Goal: Task Accomplishment & Management: Manage account settings

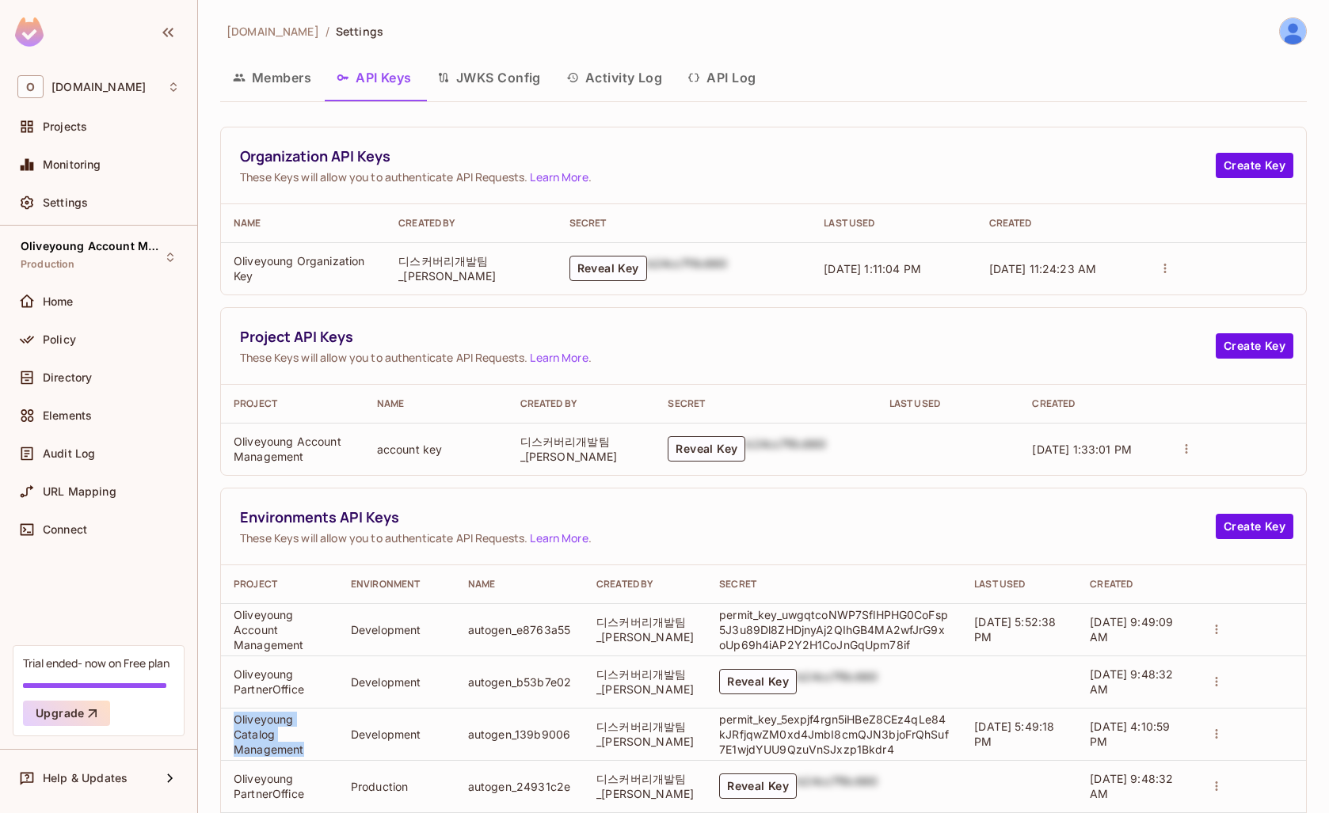
scroll to position [244, 0]
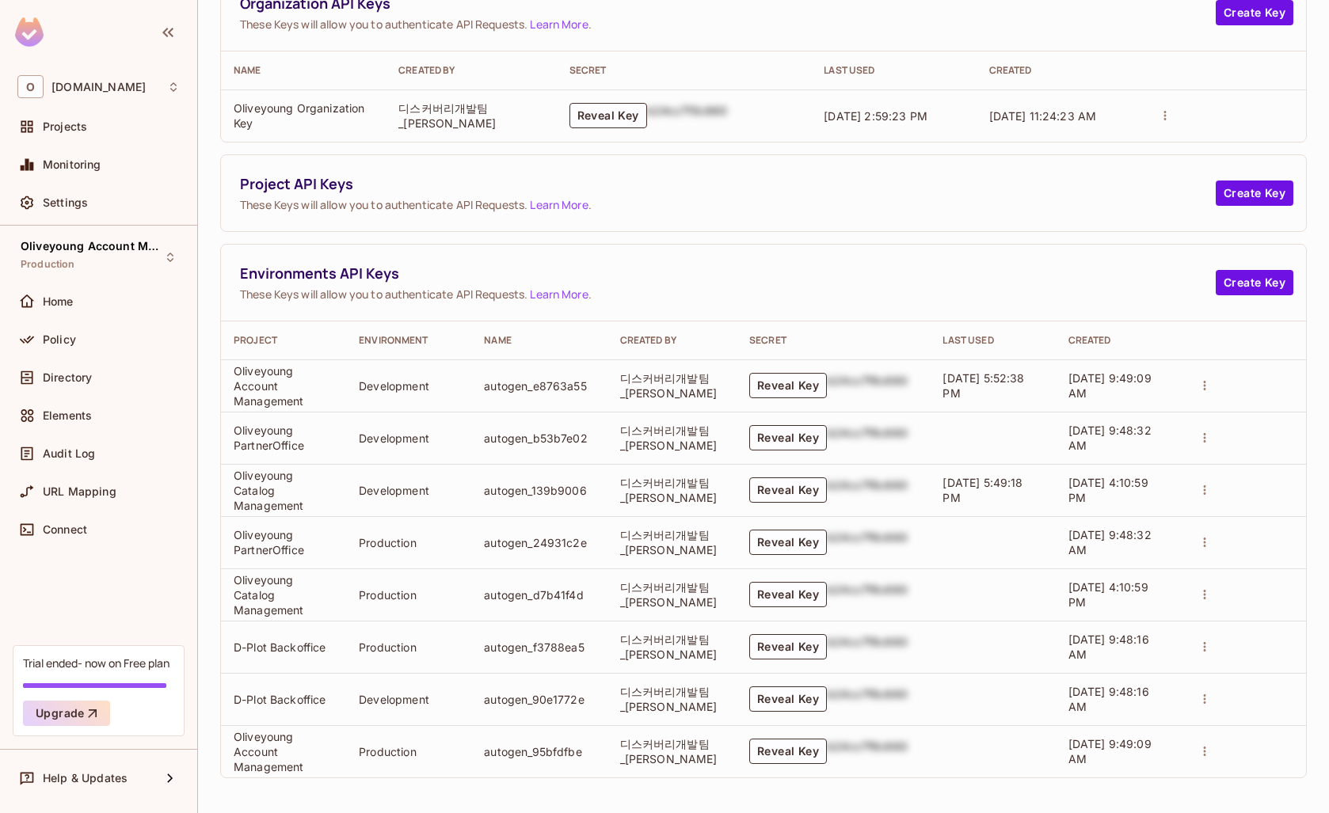
scroll to position [153, 0]
click at [770, 389] on button "Reveal Key" at bounding box center [788, 385] width 78 height 25
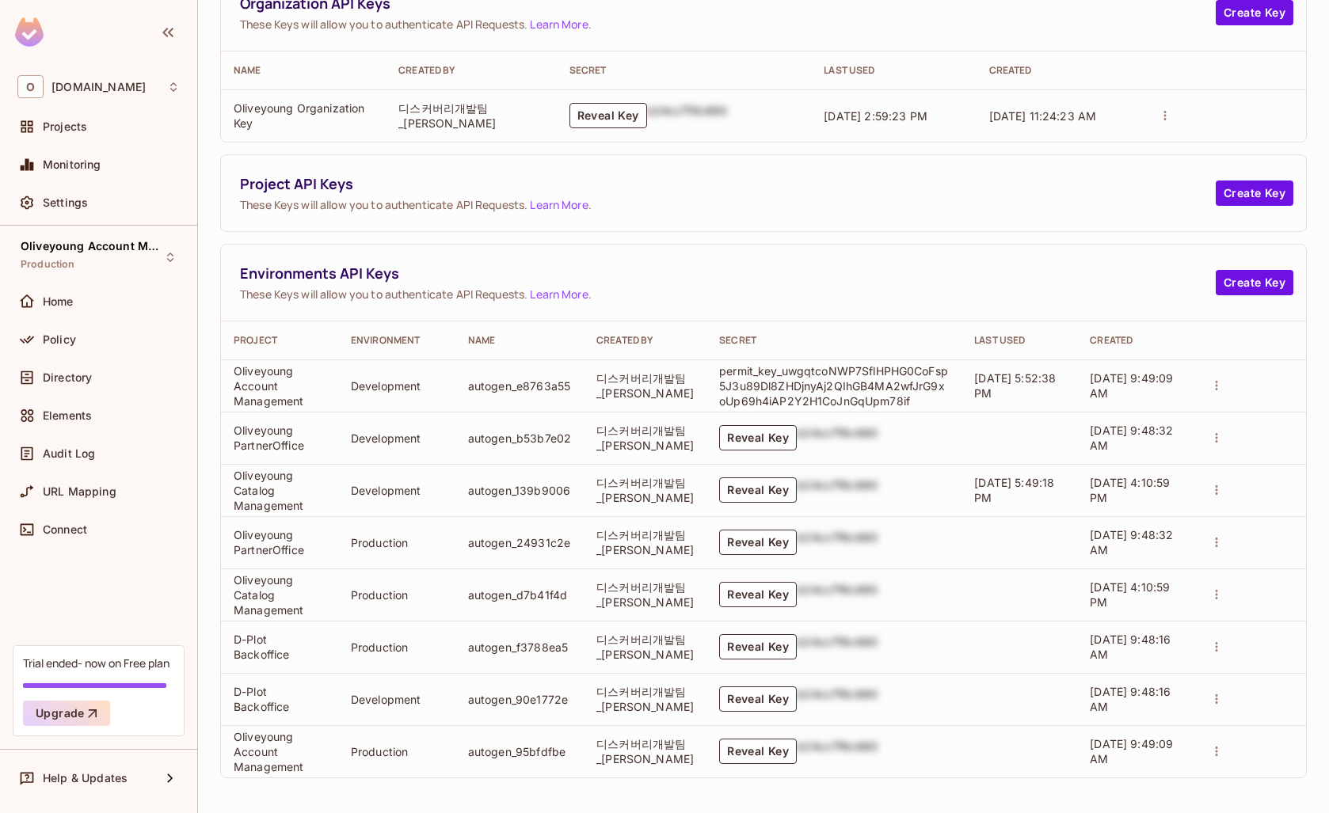
click at [770, 389] on p "permit_key_uwgqtcoNWP7SflHPHG0CoFsp5J3u89Dl8ZHDjnyAj2QIhGB4MA2wfJrG9xoUp69h4iAP…" at bounding box center [834, 385] width 230 height 45
click at [765, 596] on button "Reveal Key" at bounding box center [758, 594] width 78 height 25
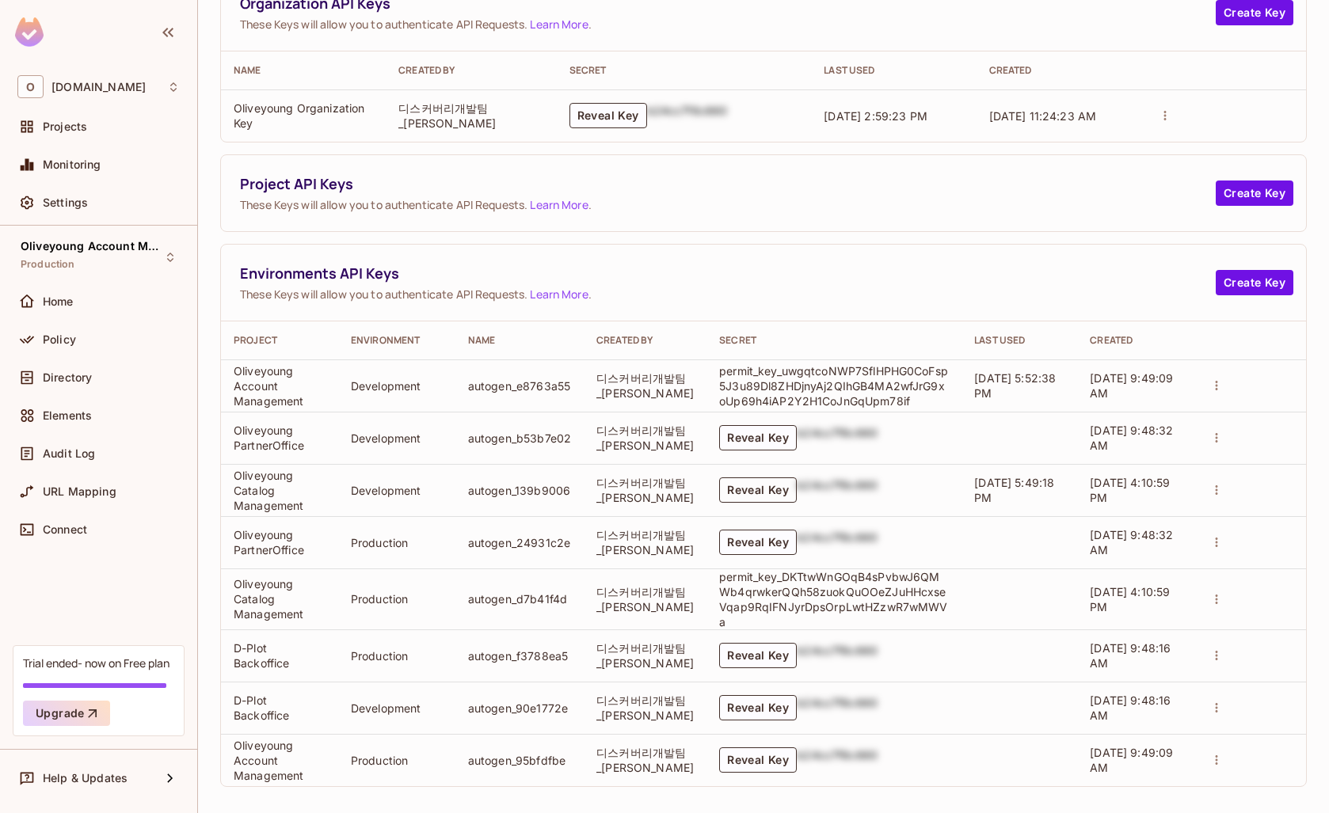
click at [745, 490] on button "Reveal Key" at bounding box center [758, 489] width 78 height 25
click at [74, 193] on div "Settings" at bounding box center [98, 202] width 162 height 19
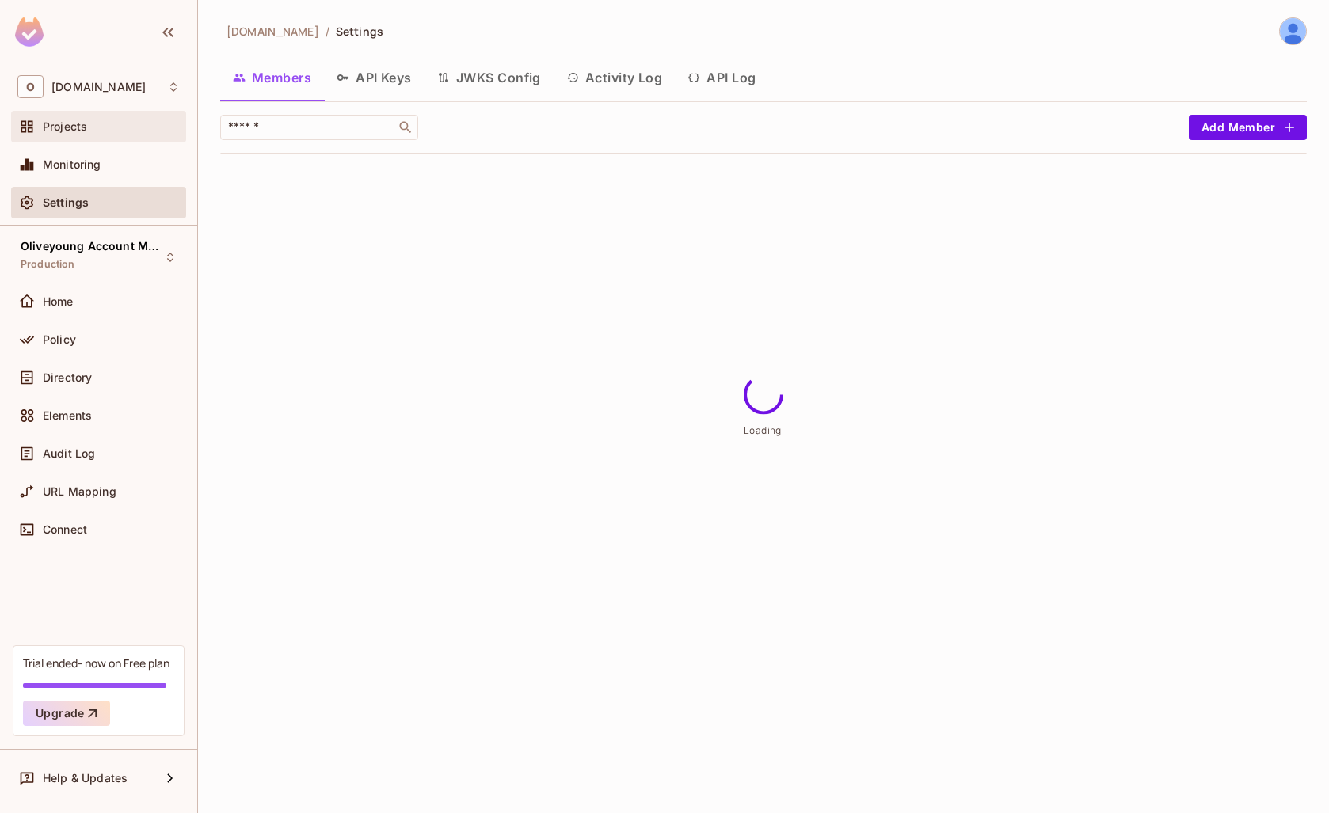
click at [68, 117] on div "Projects" at bounding box center [98, 126] width 162 height 19
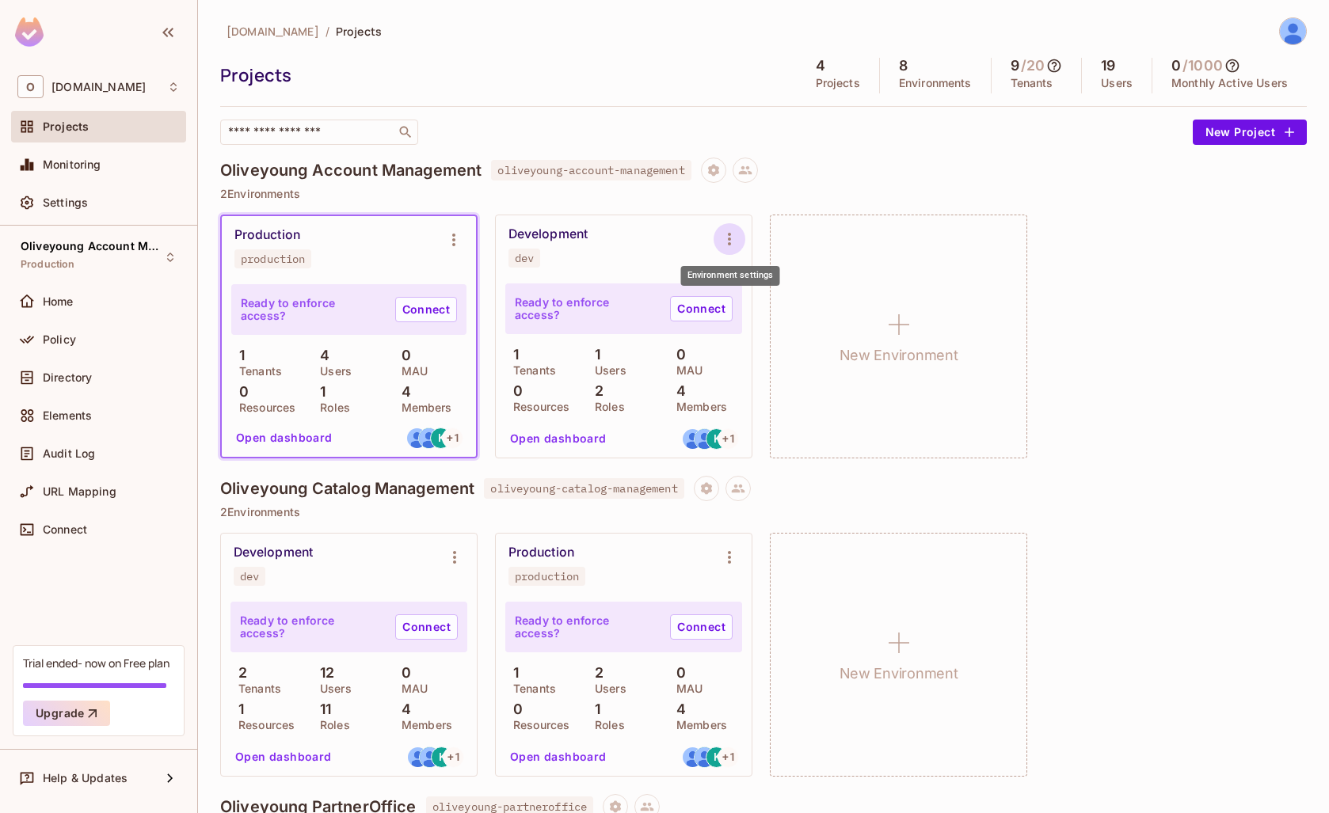
click at [728, 235] on icon "Environment settings" at bounding box center [729, 239] width 19 height 19
click at [782, 295] on span "Copy API Key" at bounding box center [810, 304] width 83 height 25
click at [447, 561] on icon "Environment settings" at bounding box center [454, 557] width 19 height 19
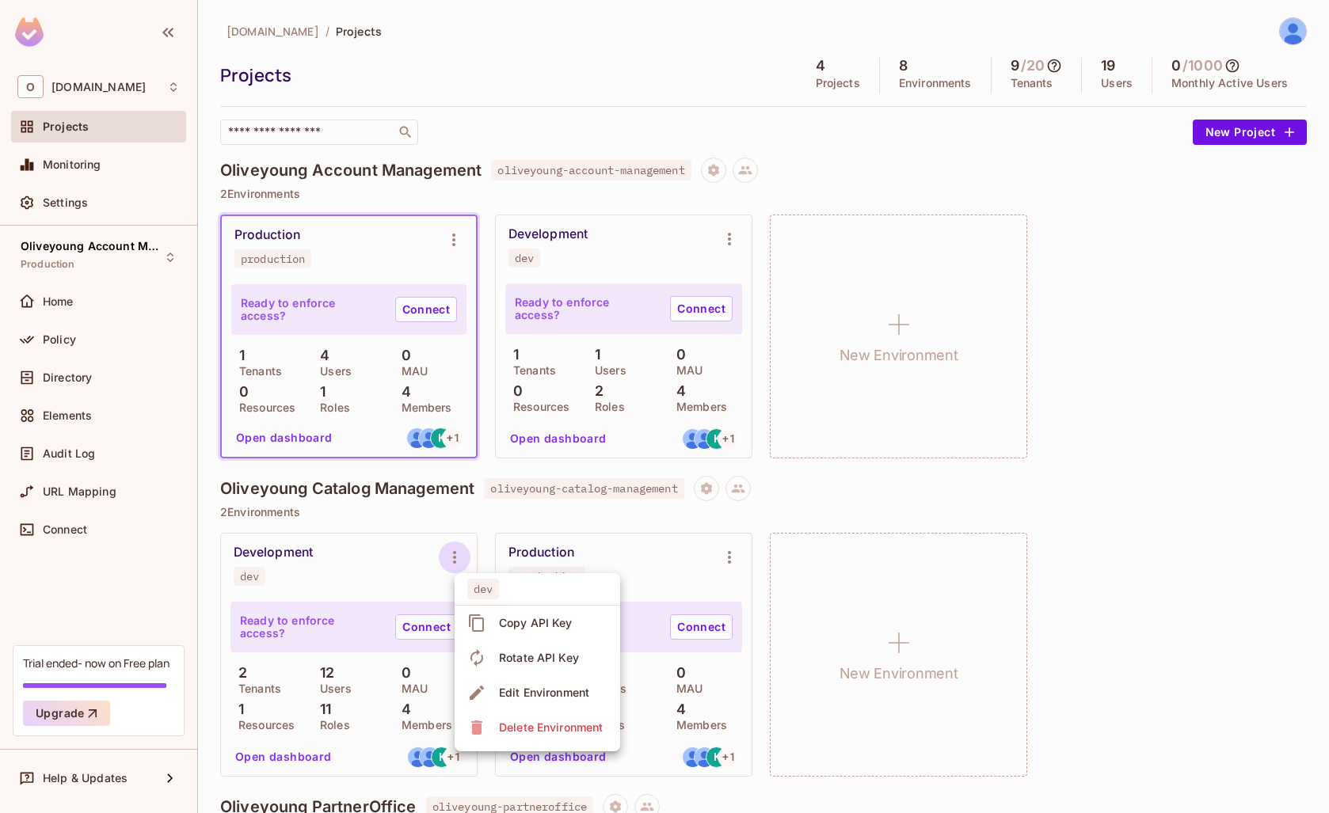
click at [534, 621] on div "Copy API Key" at bounding box center [536, 623] width 74 height 16
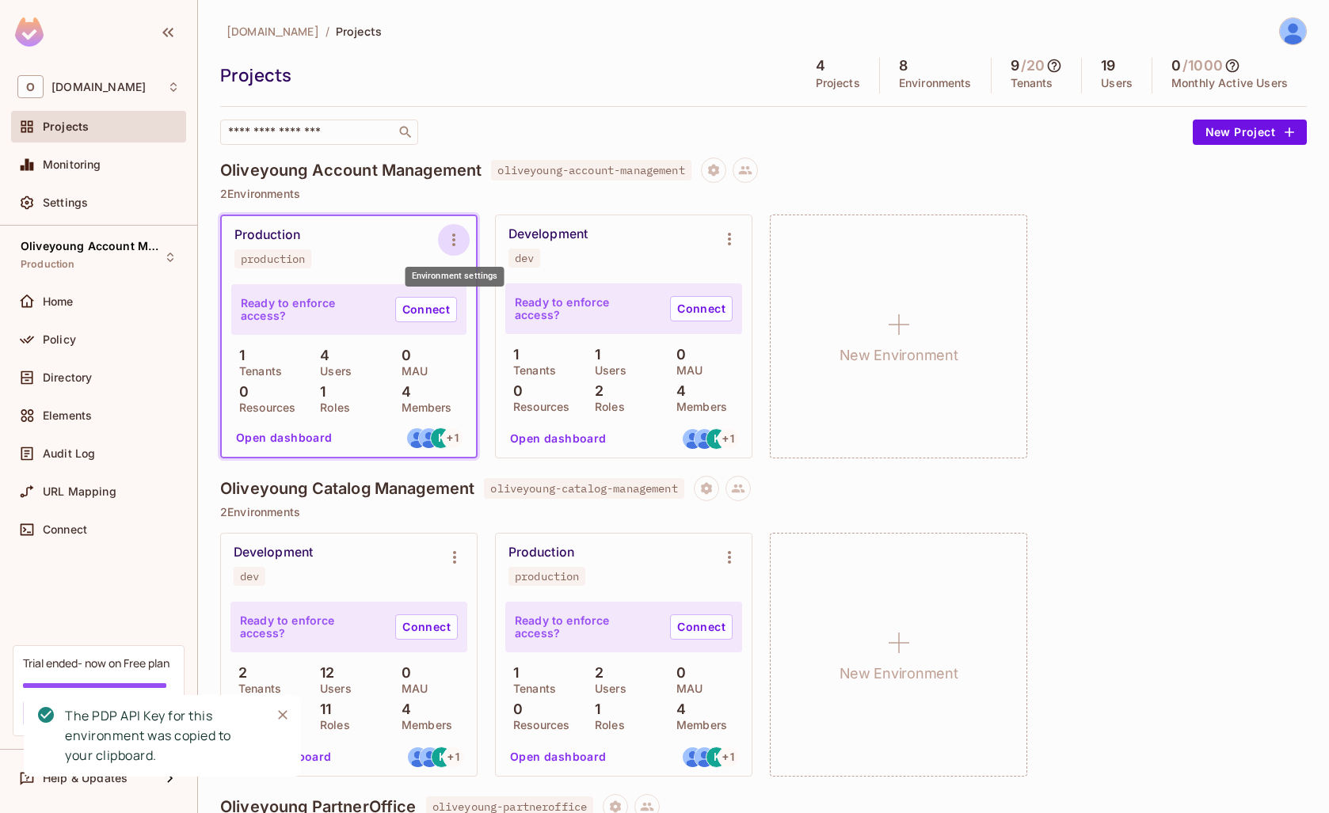
click at [449, 241] on icon "Environment settings" at bounding box center [453, 239] width 19 height 19
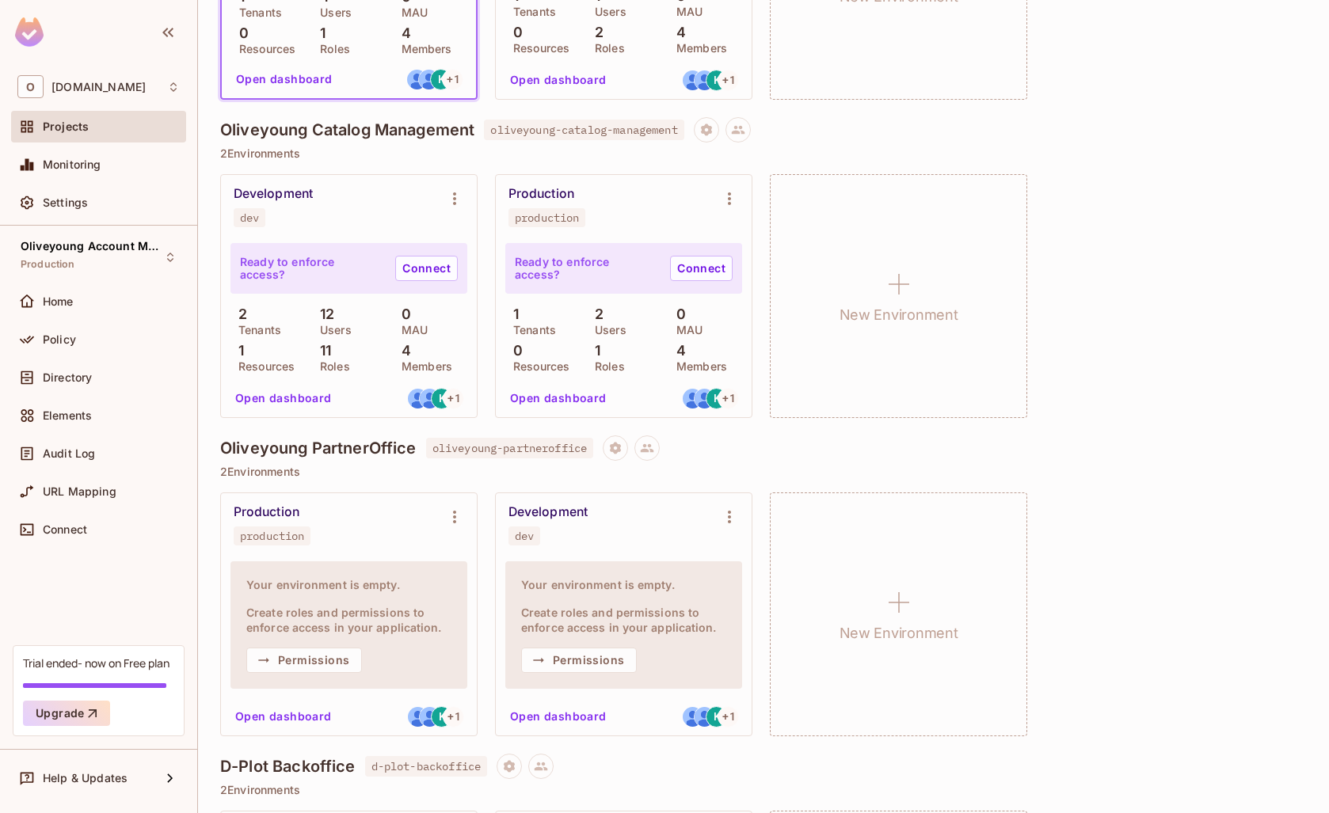
scroll to position [412, 0]
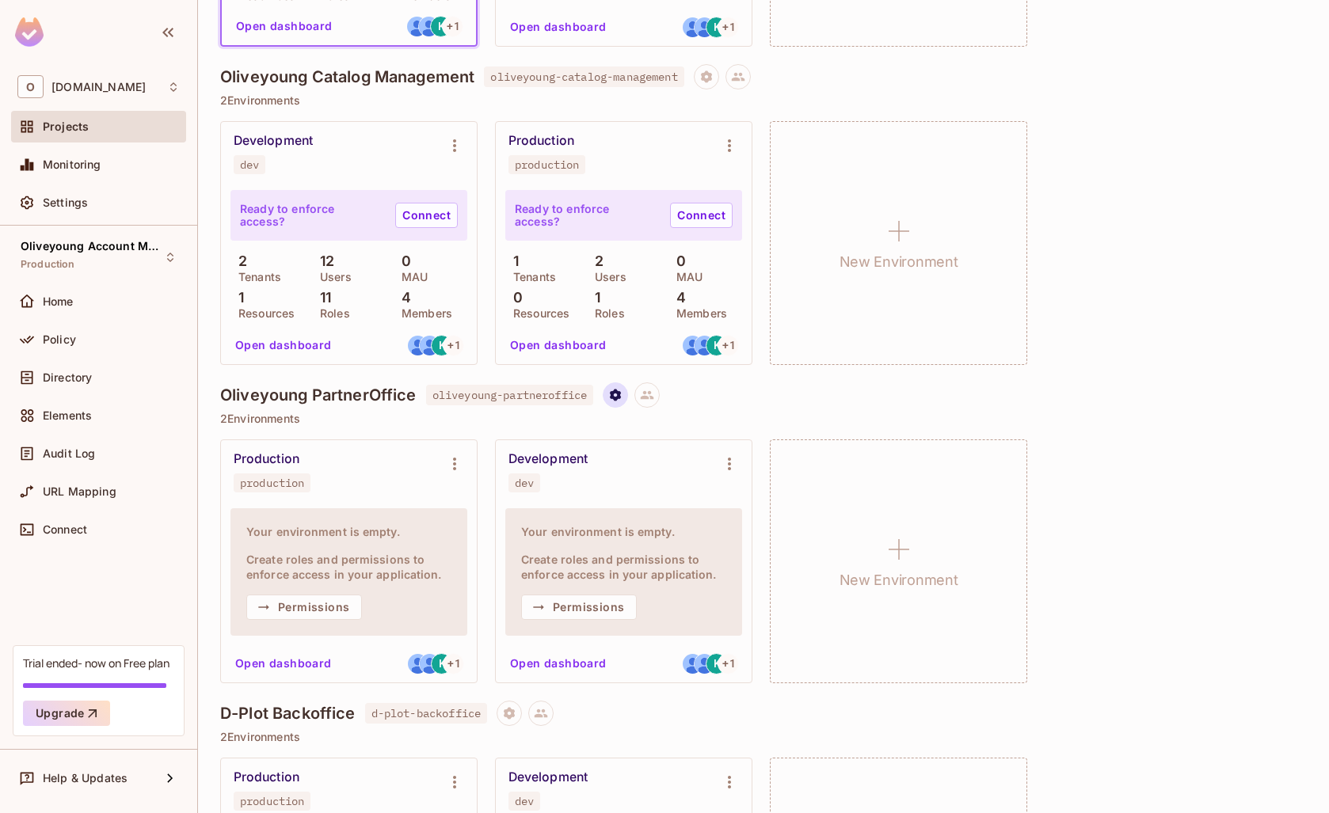
click at [621, 400] on icon "Project settings" at bounding box center [615, 395] width 14 height 14
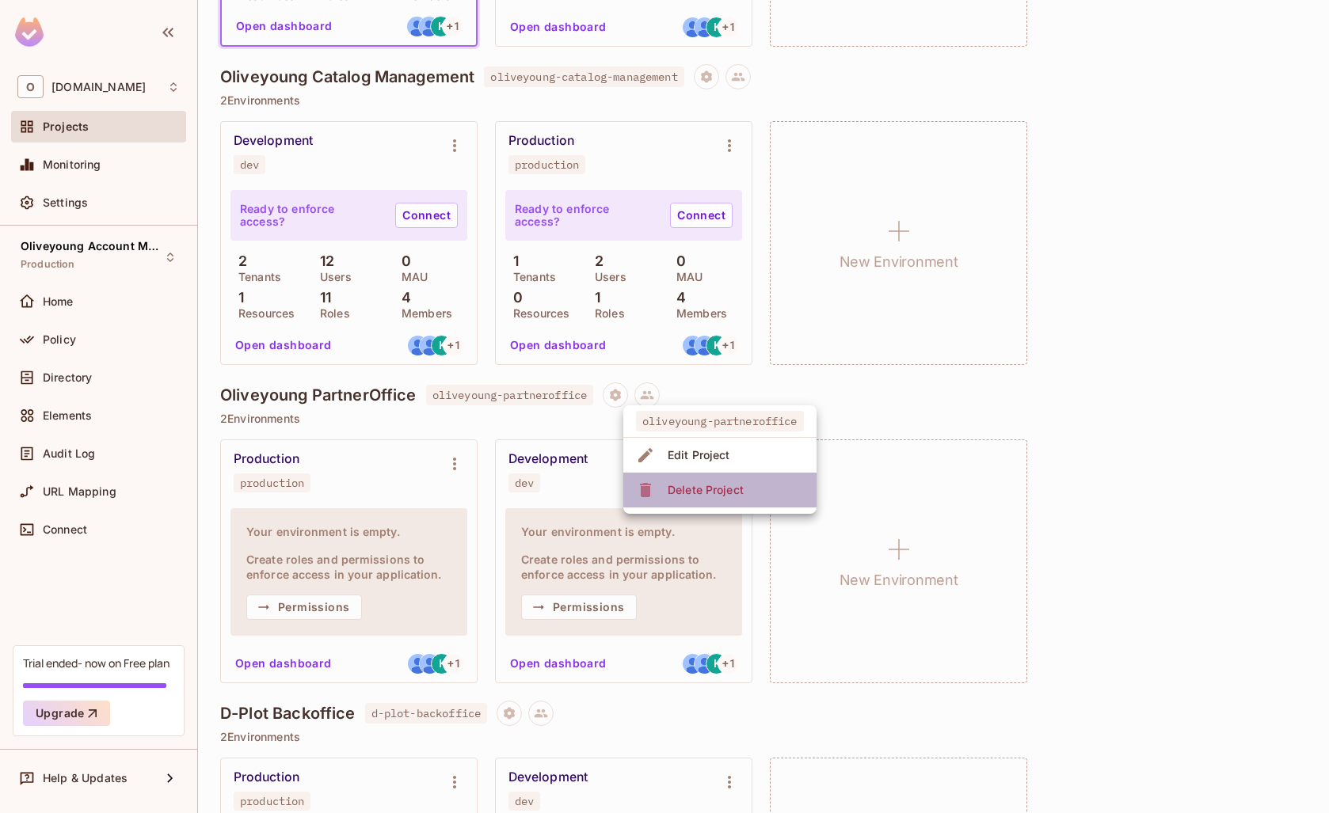
click at [682, 488] on div "Delete Project" at bounding box center [705, 490] width 76 height 16
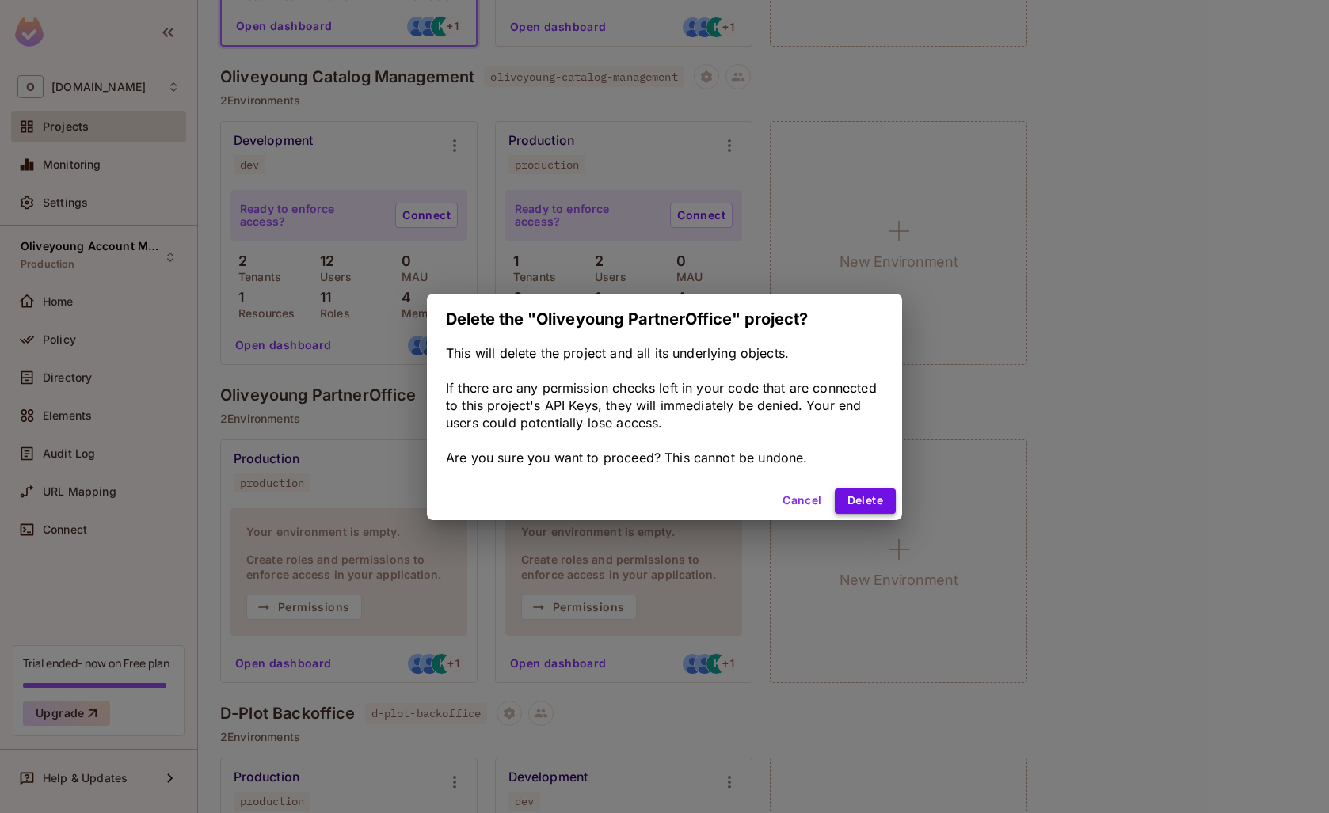
click at [891, 504] on button "Delete" at bounding box center [865, 501] width 61 height 25
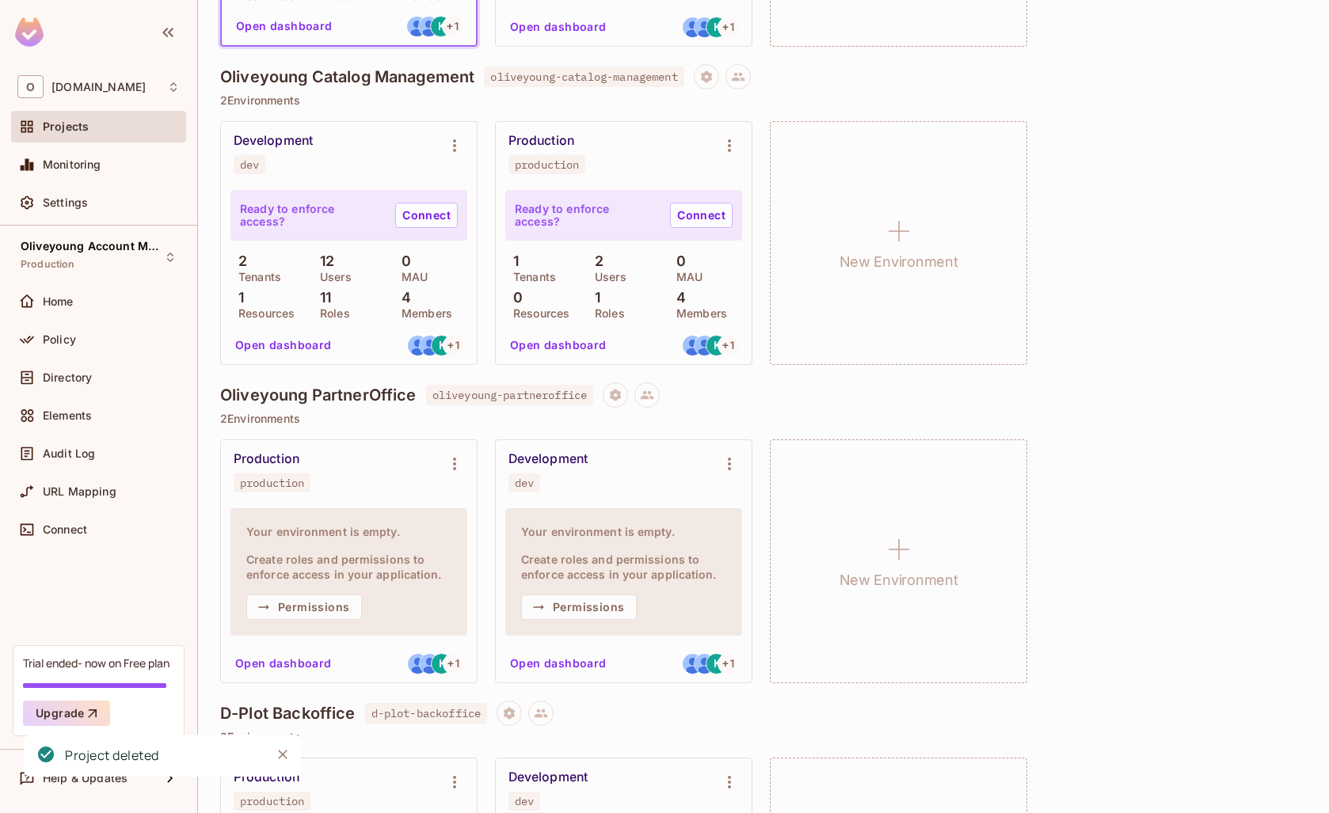
scroll to position [299, 0]
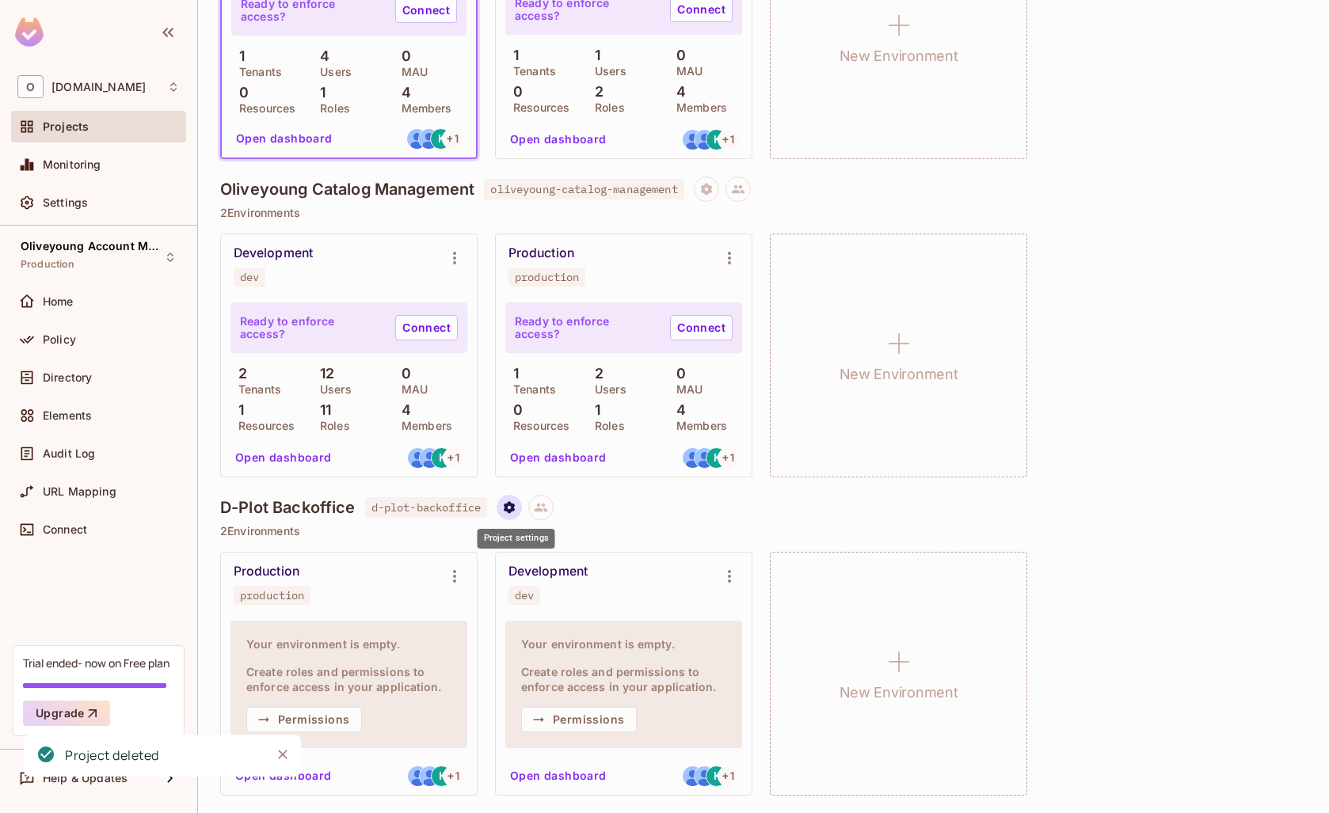
click at [516, 512] on icon "Project settings" at bounding box center [509, 507] width 14 height 14
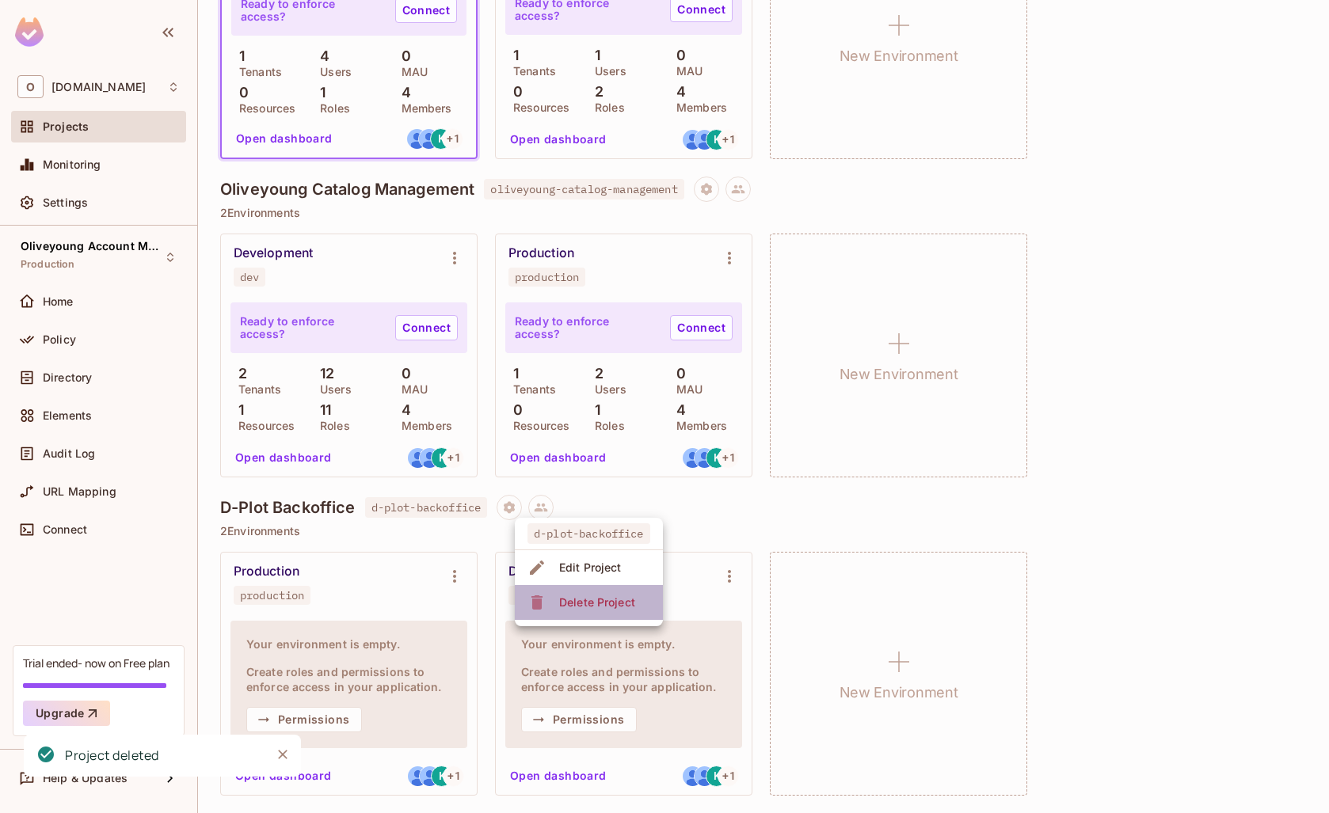
click at [575, 616] on li "Delete Project" at bounding box center [589, 602] width 148 height 35
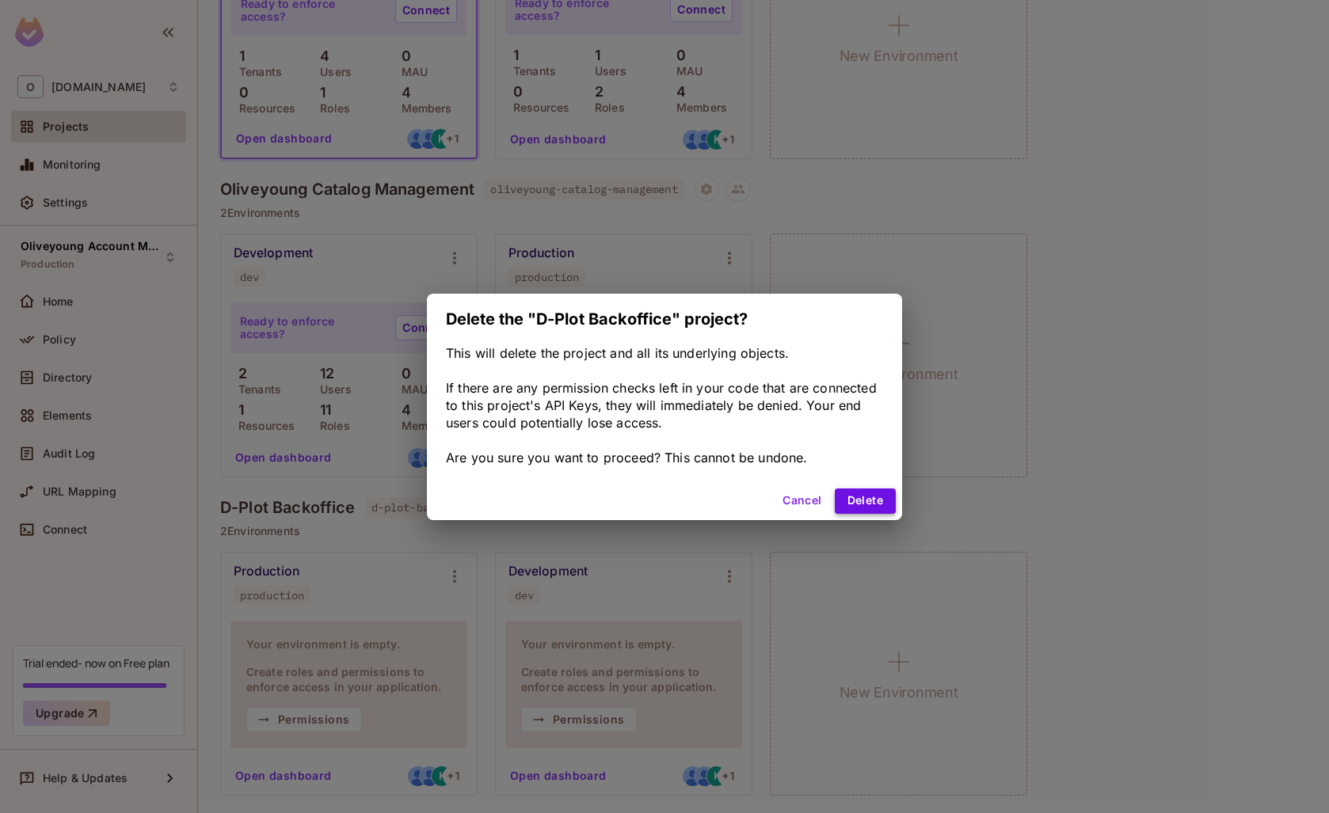
click at [865, 510] on button "Delete" at bounding box center [865, 501] width 61 height 25
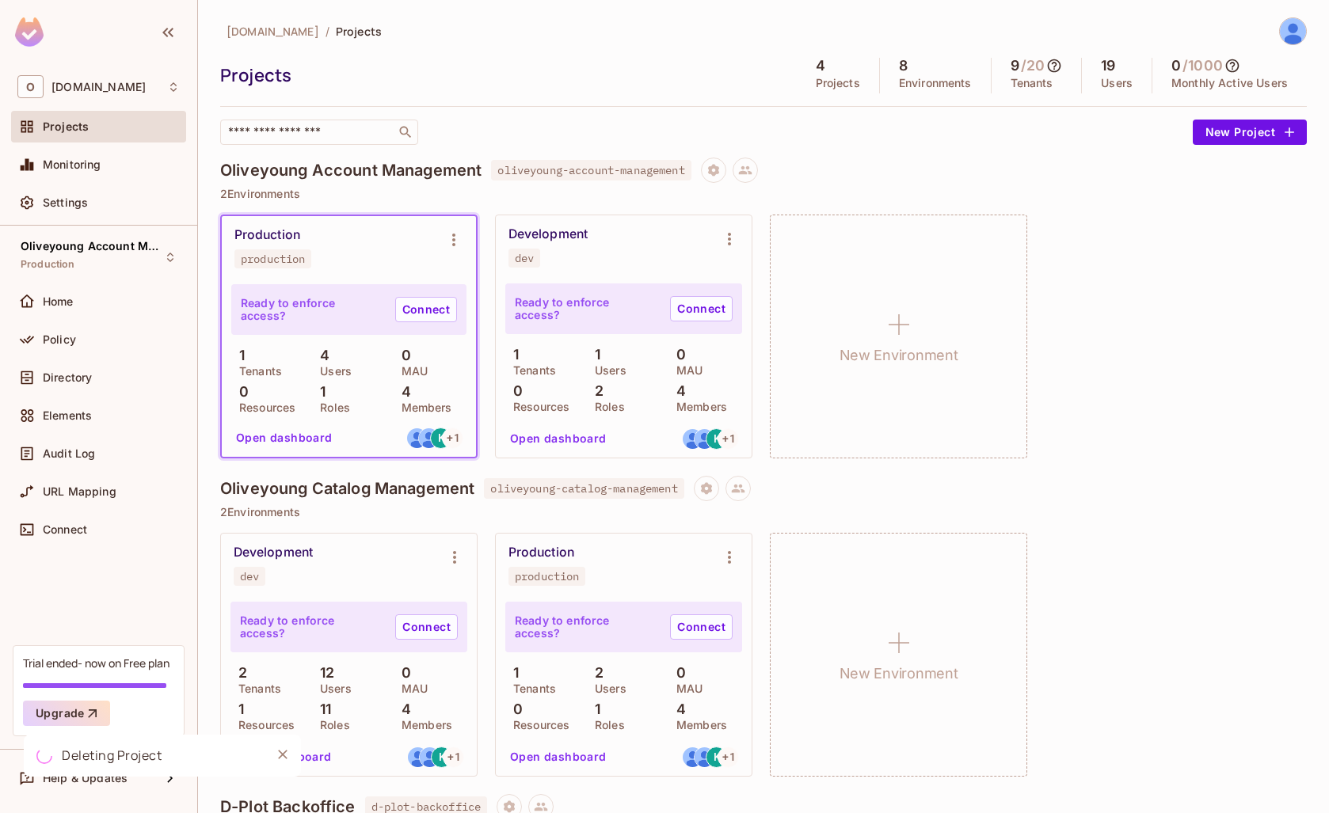
scroll to position [0, 0]
click at [59, 192] on div "Settings" at bounding box center [98, 203] width 175 height 32
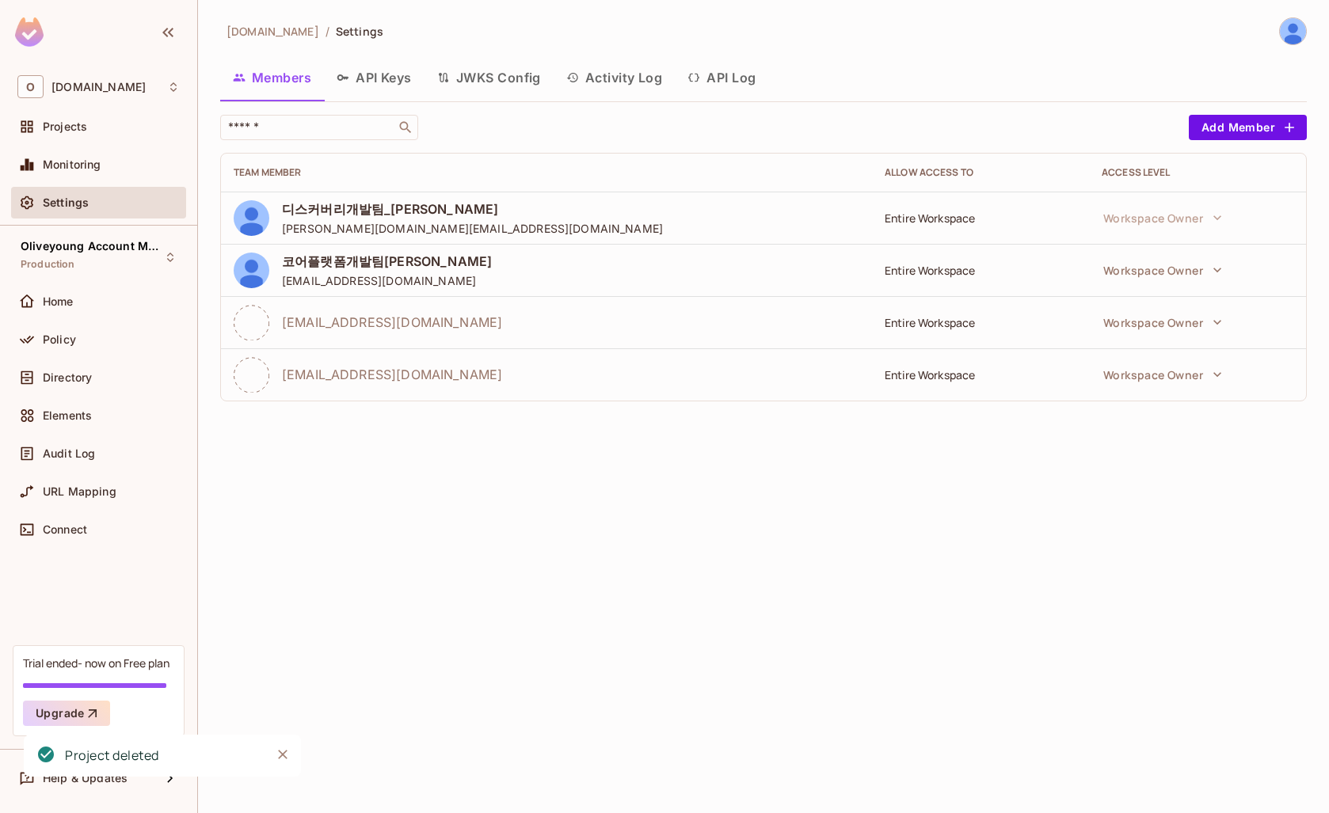
click at [406, 81] on button "API Keys" at bounding box center [374, 78] width 101 height 40
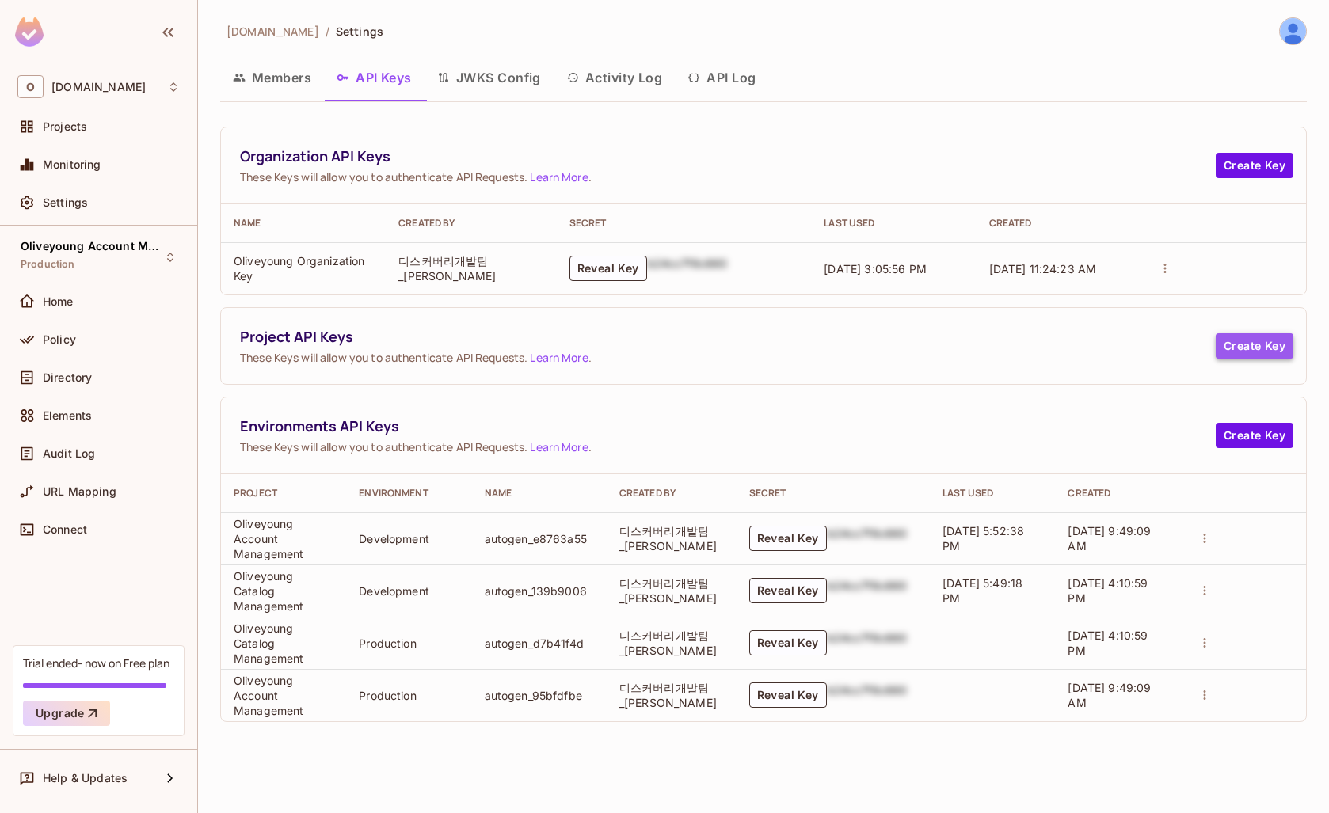
click at [1241, 351] on button "Create Key" at bounding box center [1254, 345] width 78 height 25
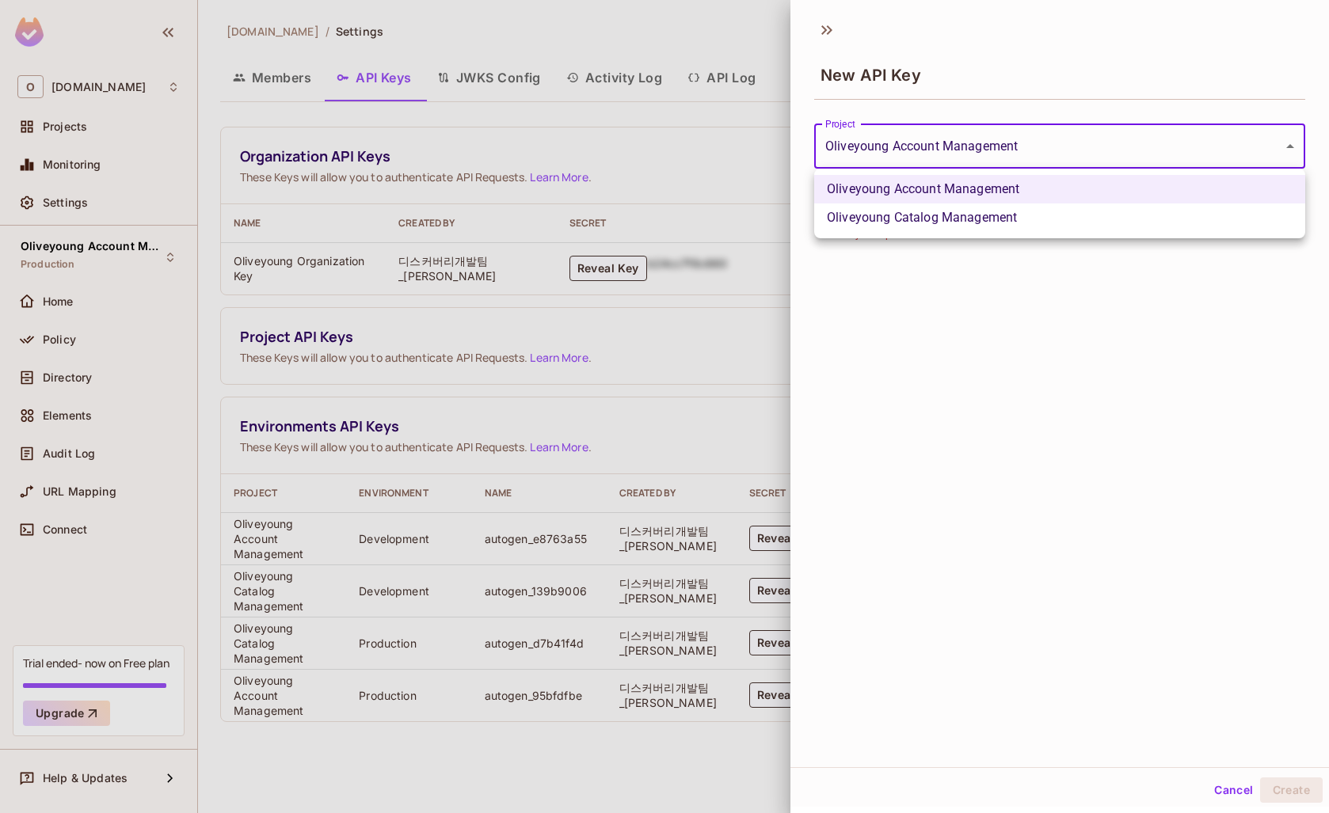
click at [880, 150] on body "O [DOMAIN_NAME] Projects Monitoring Settings Oliveyoung Account Management Prod…" at bounding box center [664, 406] width 1329 height 813
click at [905, 124] on div at bounding box center [664, 406] width 1329 height 813
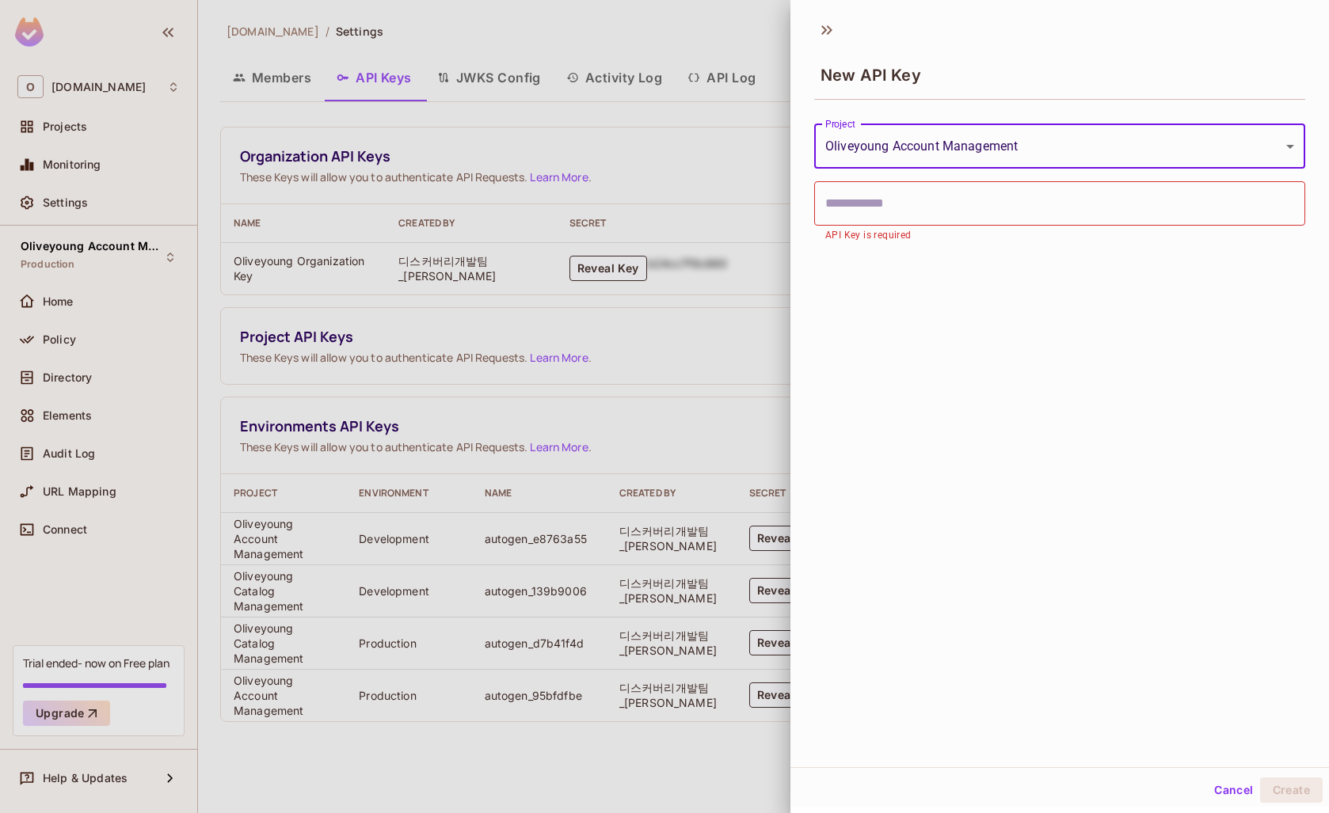
click at [856, 205] on input "text" at bounding box center [1059, 203] width 491 height 44
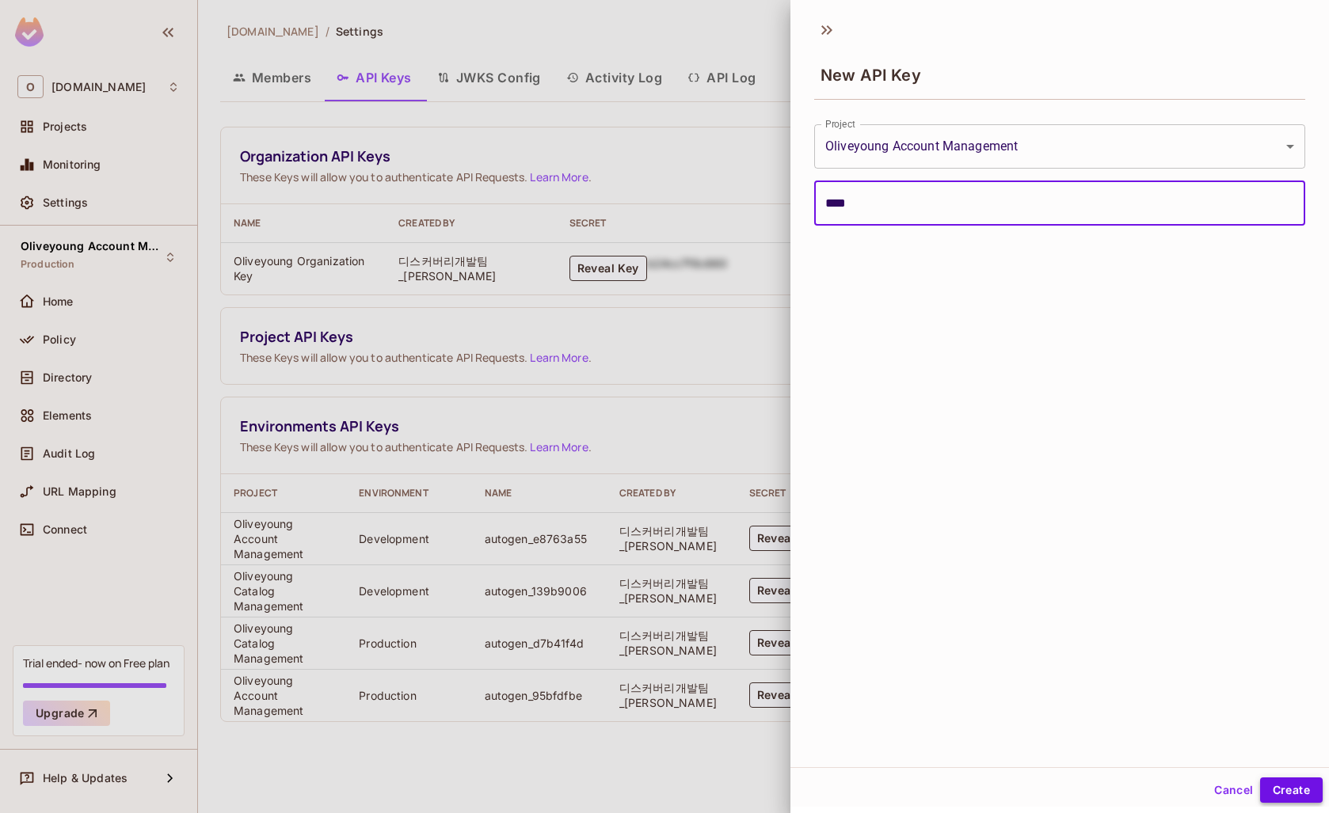
type input "****"
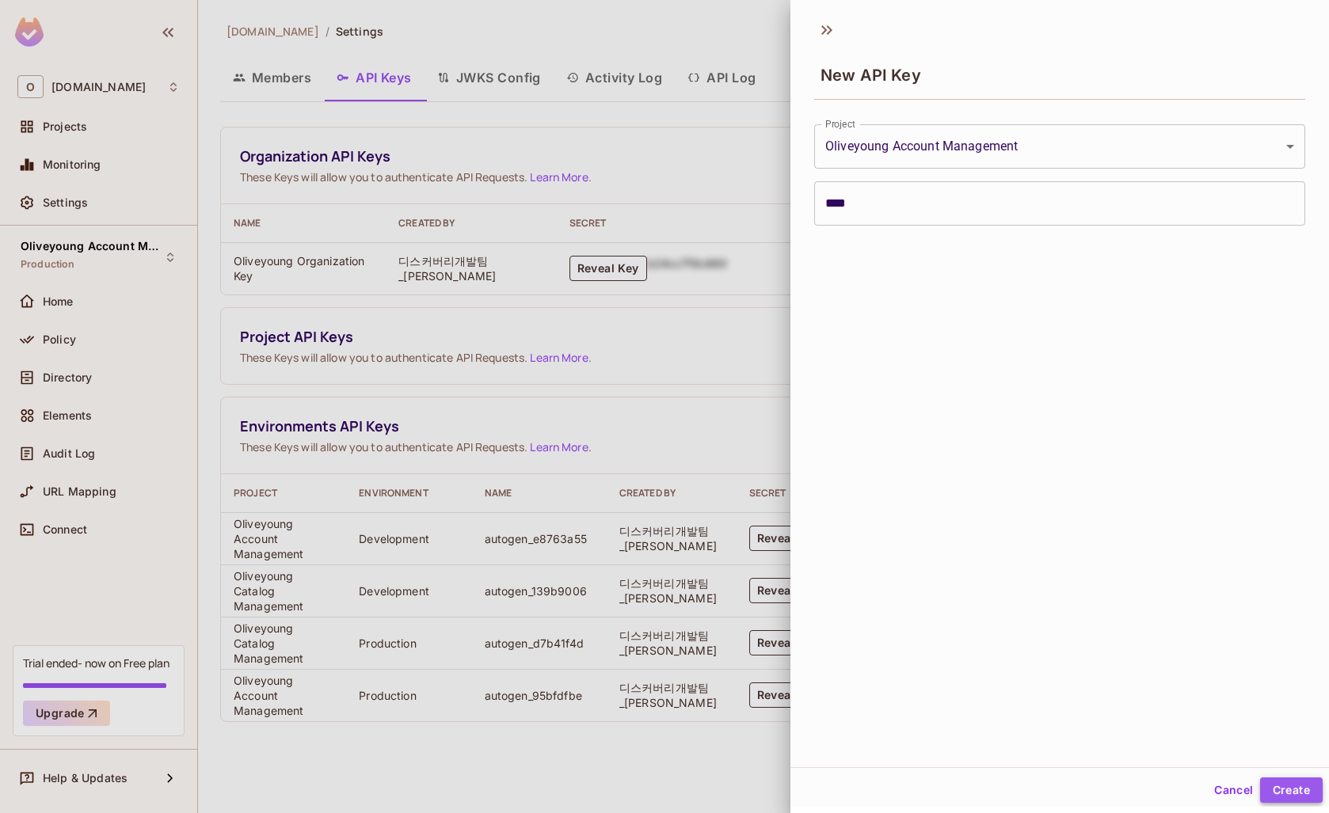
click at [1297, 793] on button "Create" at bounding box center [1291, 790] width 63 height 25
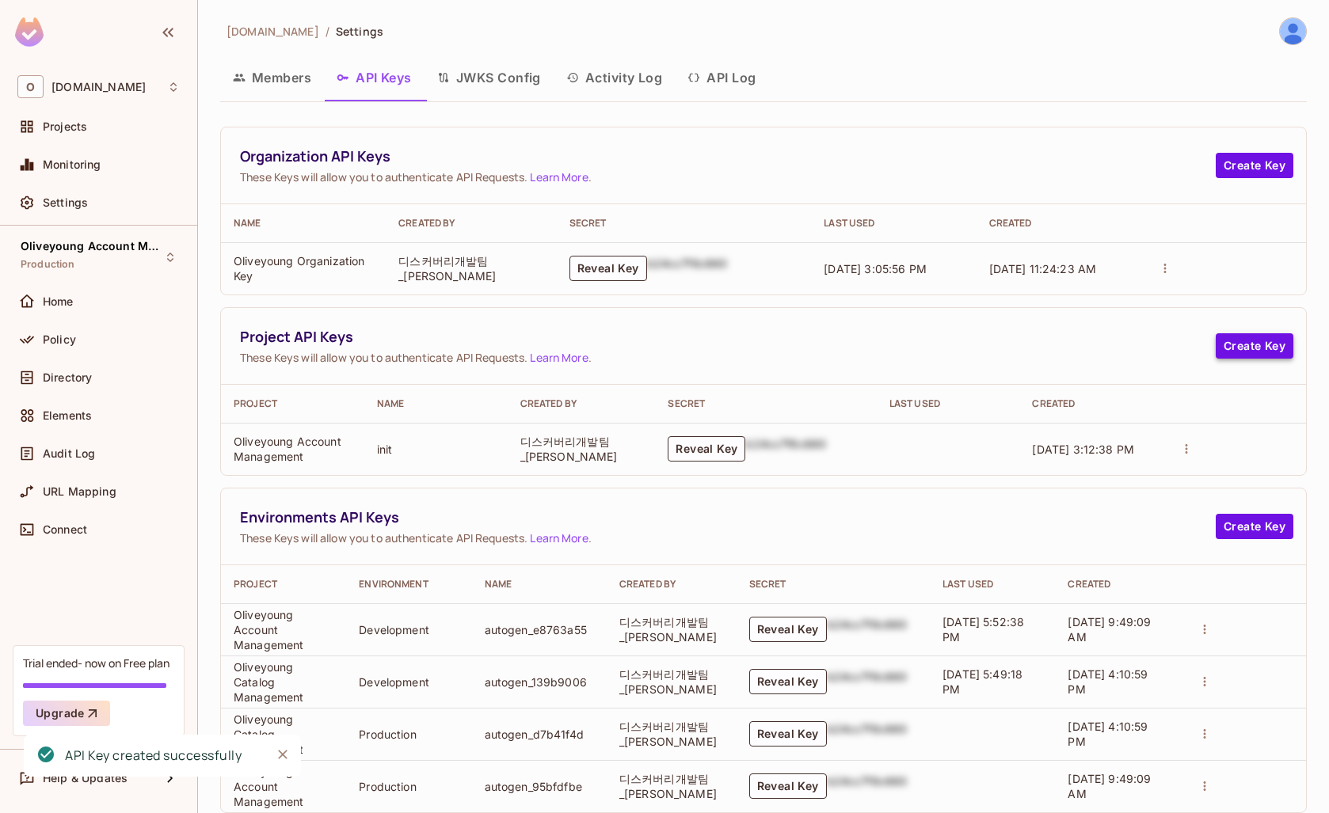
click at [1260, 344] on button "Create Key" at bounding box center [1254, 345] width 78 height 25
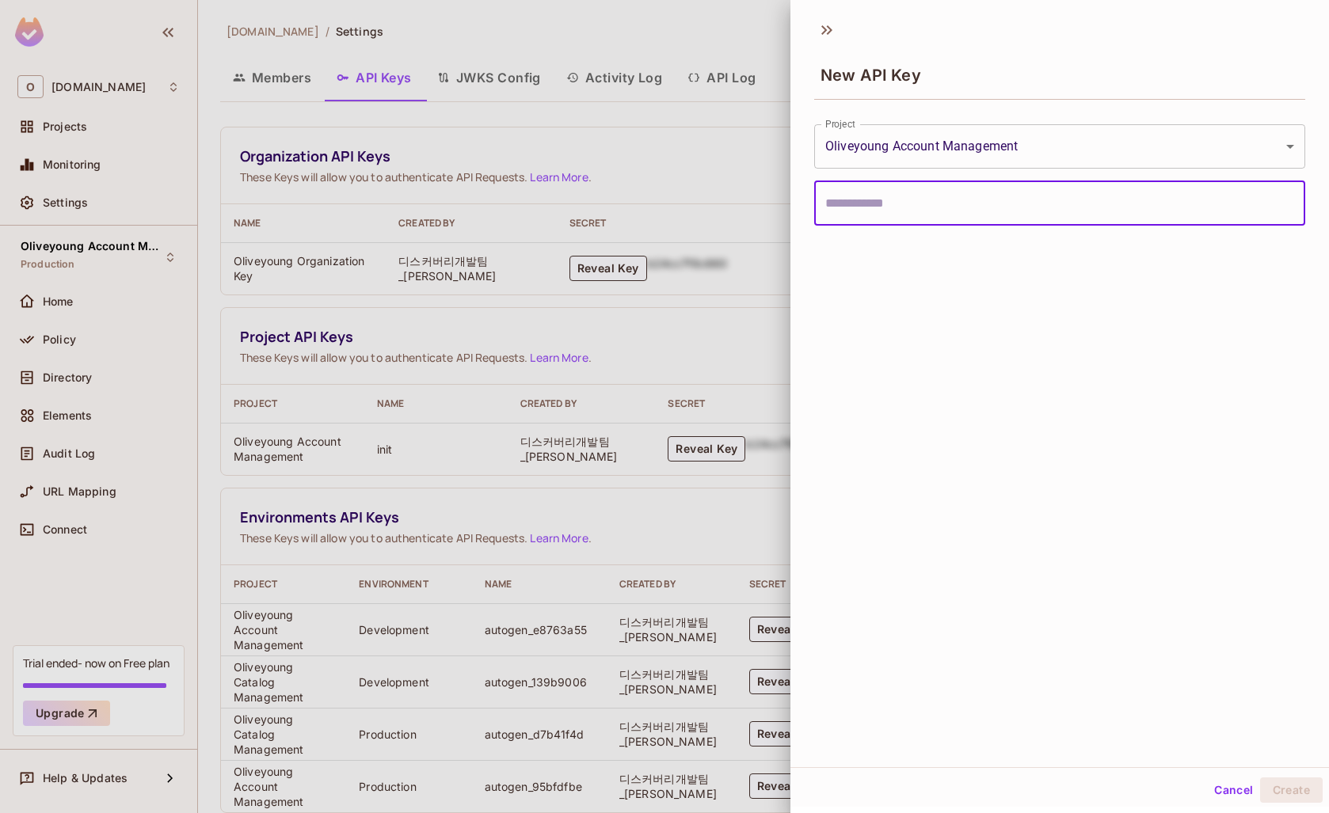
click at [927, 154] on body "O [DOMAIN_NAME] Projects Monitoring Settings Oliveyoung Account Management Prod…" at bounding box center [664, 406] width 1329 height 813
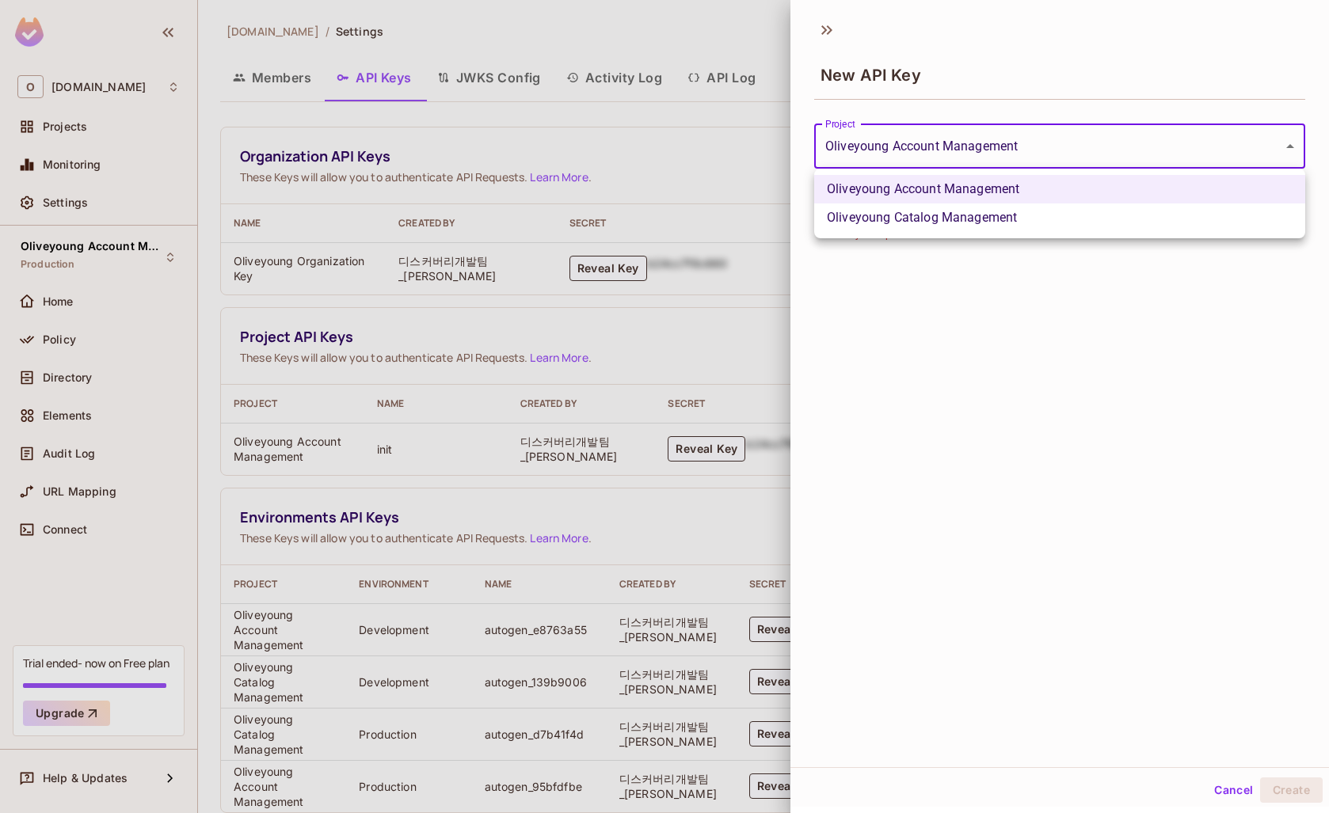
click at [911, 211] on li "Oliveyoung Catalog Management" at bounding box center [1059, 217] width 491 height 29
type input "**********"
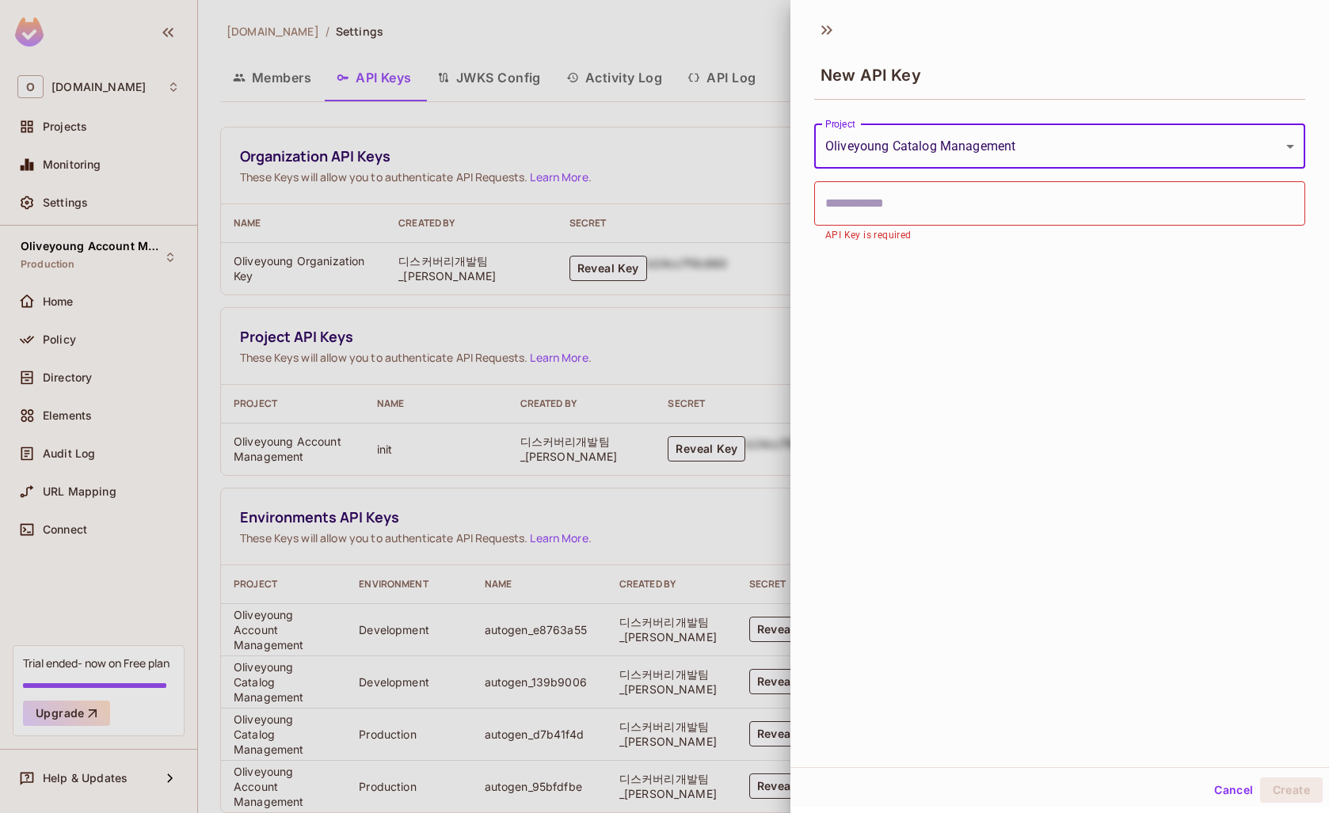
click at [889, 217] on input "text" at bounding box center [1059, 203] width 491 height 44
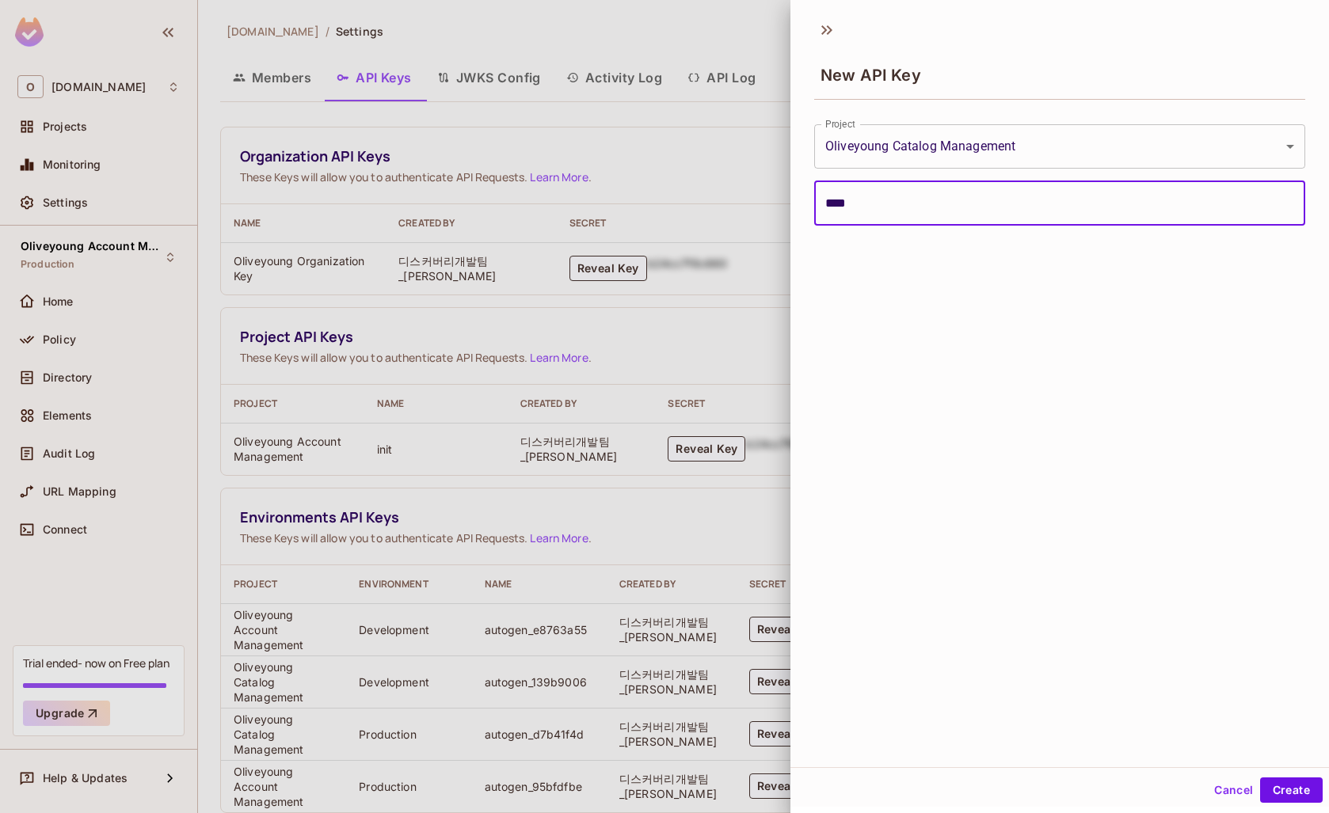
type input "****"
click at [1291, 790] on button "Create" at bounding box center [1291, 790] width 63 height 25
type input "**********"
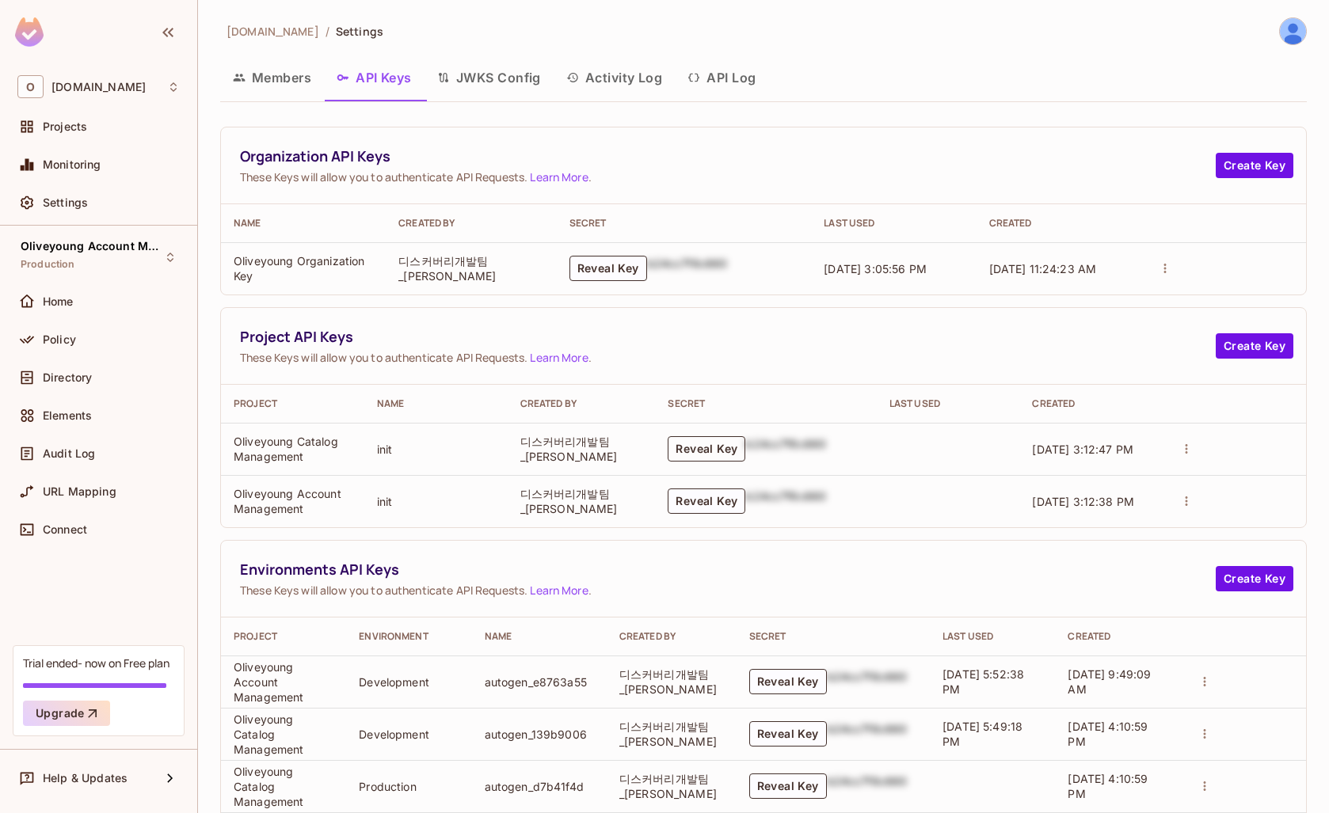
click at [716, 446] on button "Reveal Key" at bounding box center [706, 448] width 78 height 25
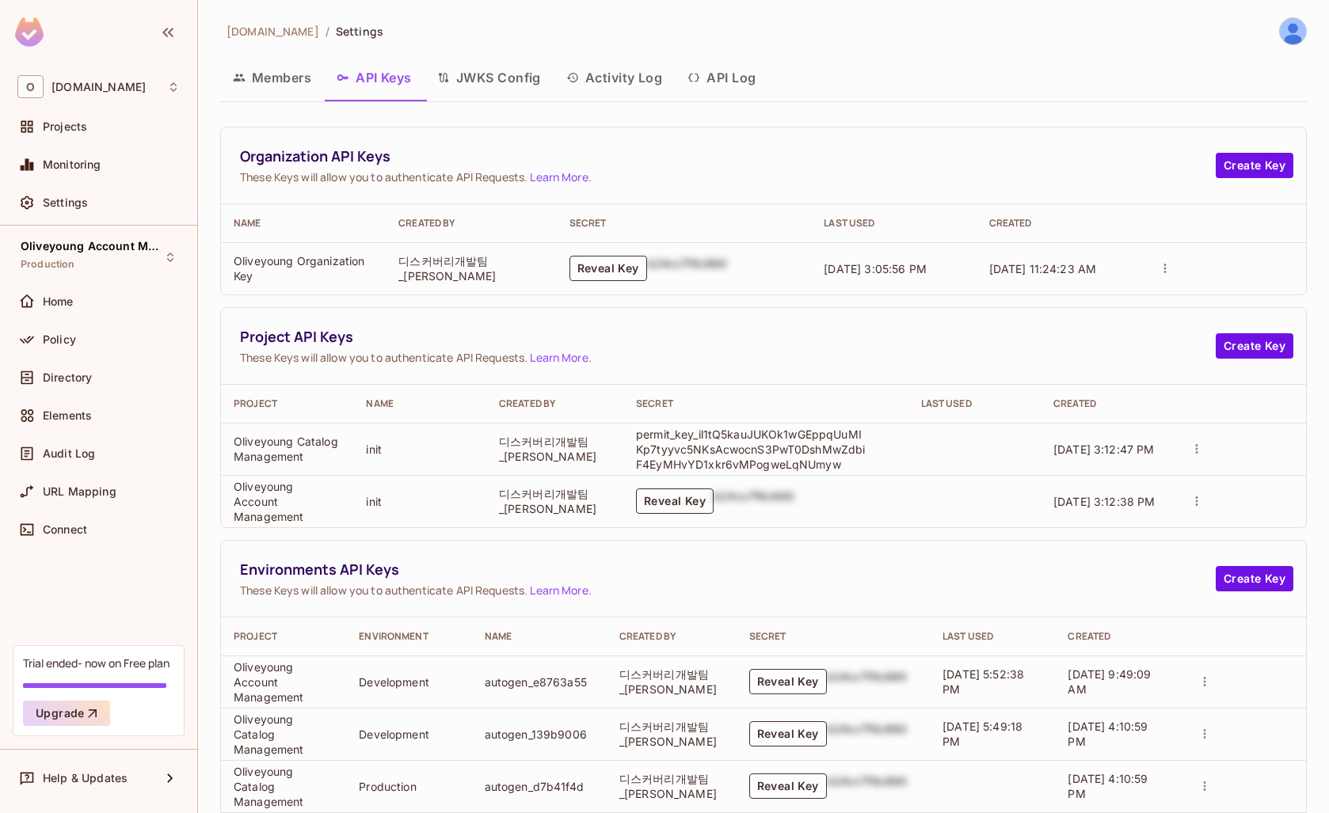
click at [690, 508] on button "Reveal Key" at bounding box center [675, 501] width 78 height 25
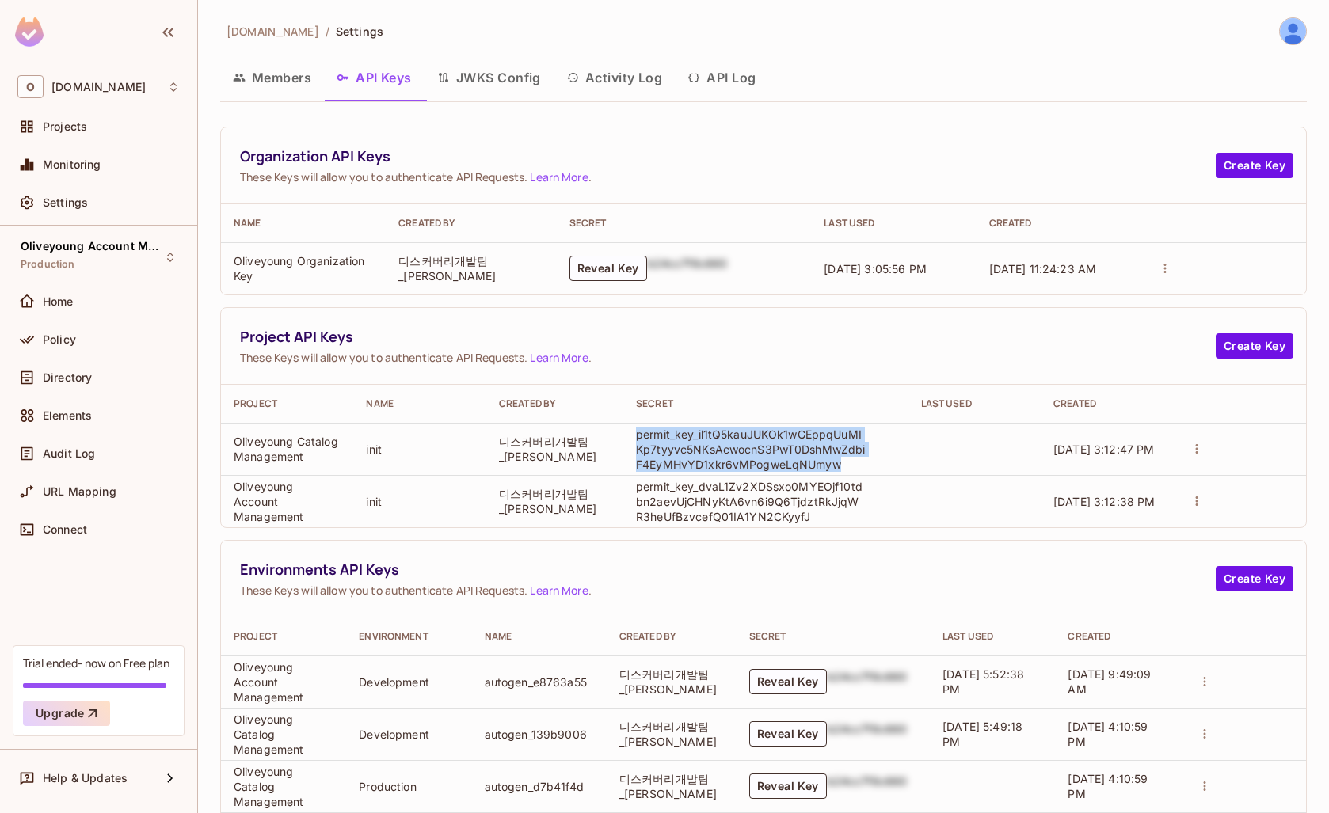
drag, startPoint x: 633, startPoint y: 433, endPoint x: 855, endPoint y: 463, distance: 223.7
click at [855, 463] on p "permit_key_il1tQ5kauJUKOk1wGEppqUuMIKp7tyyvc5NKsAcwocnS3PwT0DshMwZdbiF4EyMHvYD1…" at bounding box center [751, 449] width 230 height 45
copy p "permit_key_il1tQ5kauJUKOk1wGEppqUuMIKp7tyyvc5NKsAcwocnS3PwT0DshMwZdbiF4EyMHvYD1…"
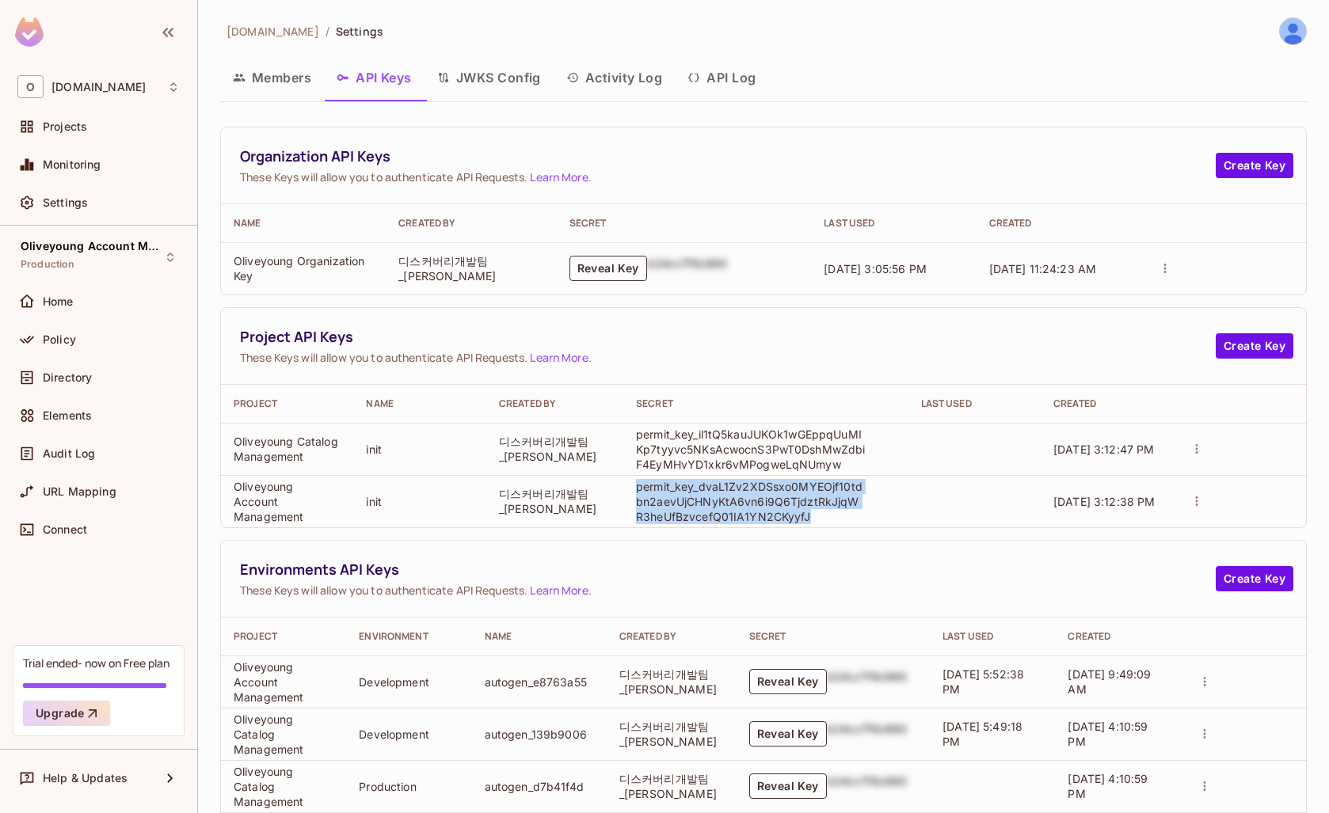
drag, startPoint x: 633, startPoint y: 485, endPoint x: 813, endPoint y: 520, distance: 183.1
click at [813, 520] on p "permit_key_dvaL1Zv2XDSsxo0MYEOjf10tdbn2aevUjCHNyKtA6vn6i9Q6TjdztRkJjqWR3heUfBzv…" at bounding box center [751, 501] width 230 height 45
copy p "permit_key_dvaL1Zv2XDSsxo0MYEOjf10tdbn2aevUjCHNyKtA6vn6i9Q6TjdztRkJjqWR3heUfBzv…"
click at [271, 81] on button "Members" at bounding box center [272, 78] width 104 height 40
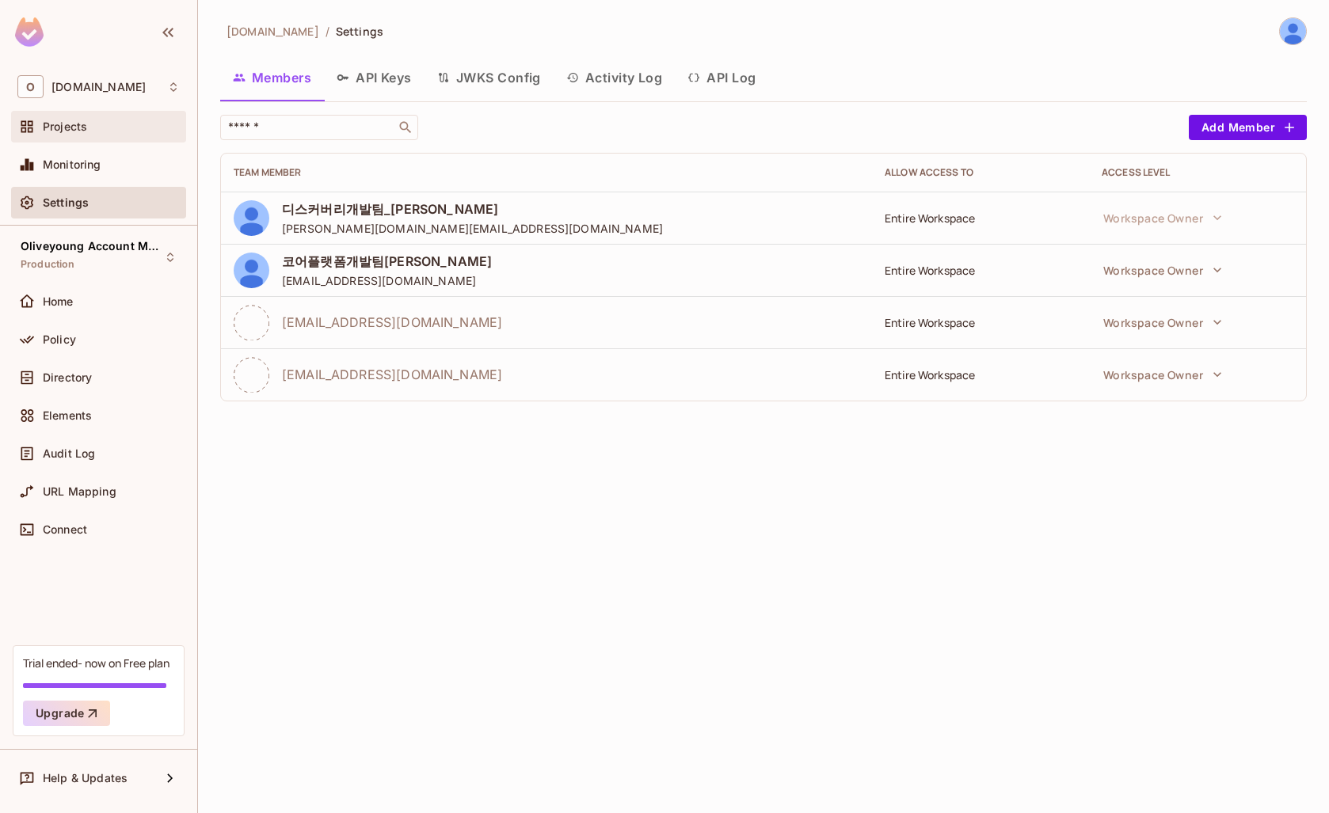
click at [90, 135] on div "Projects" at bounding box center [98, 126] width 162 height 19
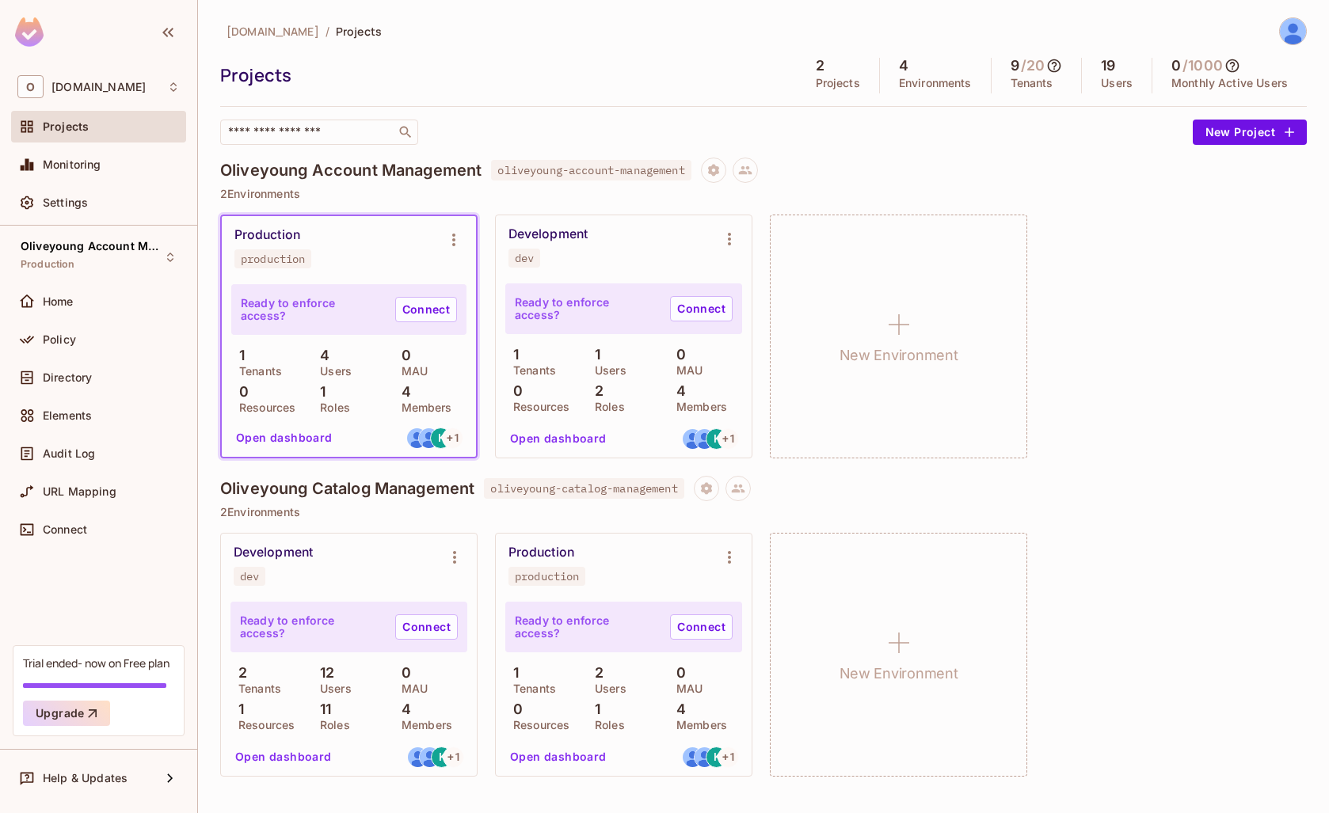
click at [1118, 77] on p "Users" at bounding box center [1117, 83] width 32 height 13
click at [1032, 78] on p "Tenants" at bounding box center [1031, 83] width 43 height 13
click at [933, 84] on p "Environments" at bounding box center [935, 83] width 73 height 13
click at [1298, 37] on img at bounding box center [1292, 31] width 26 height 26
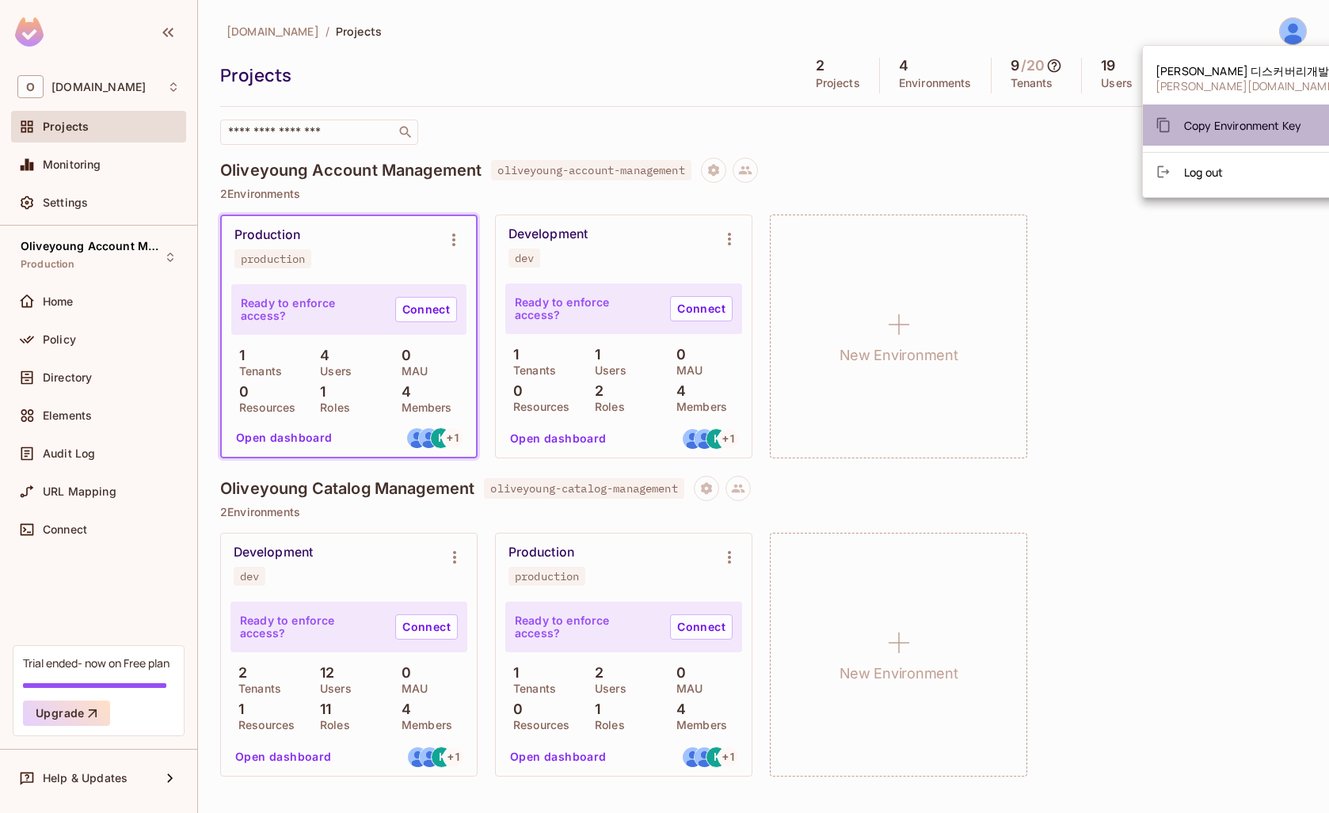
click at [1237, 122] on span "Copy Environment Key" at bounding box center [1242, 125] width 117 height 15
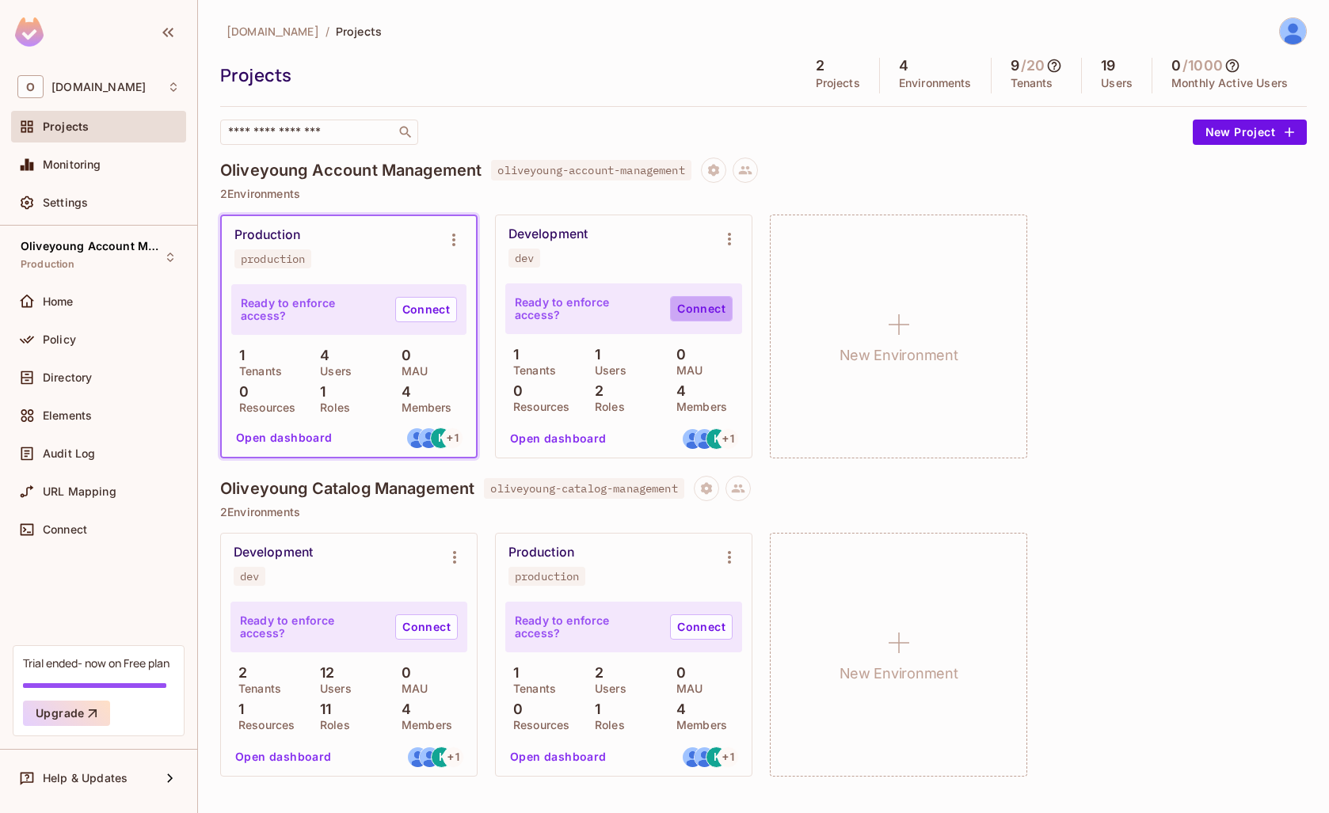
click at [704, 308] on link "Connect" at bounding box center [701, 308] width 63 height 25
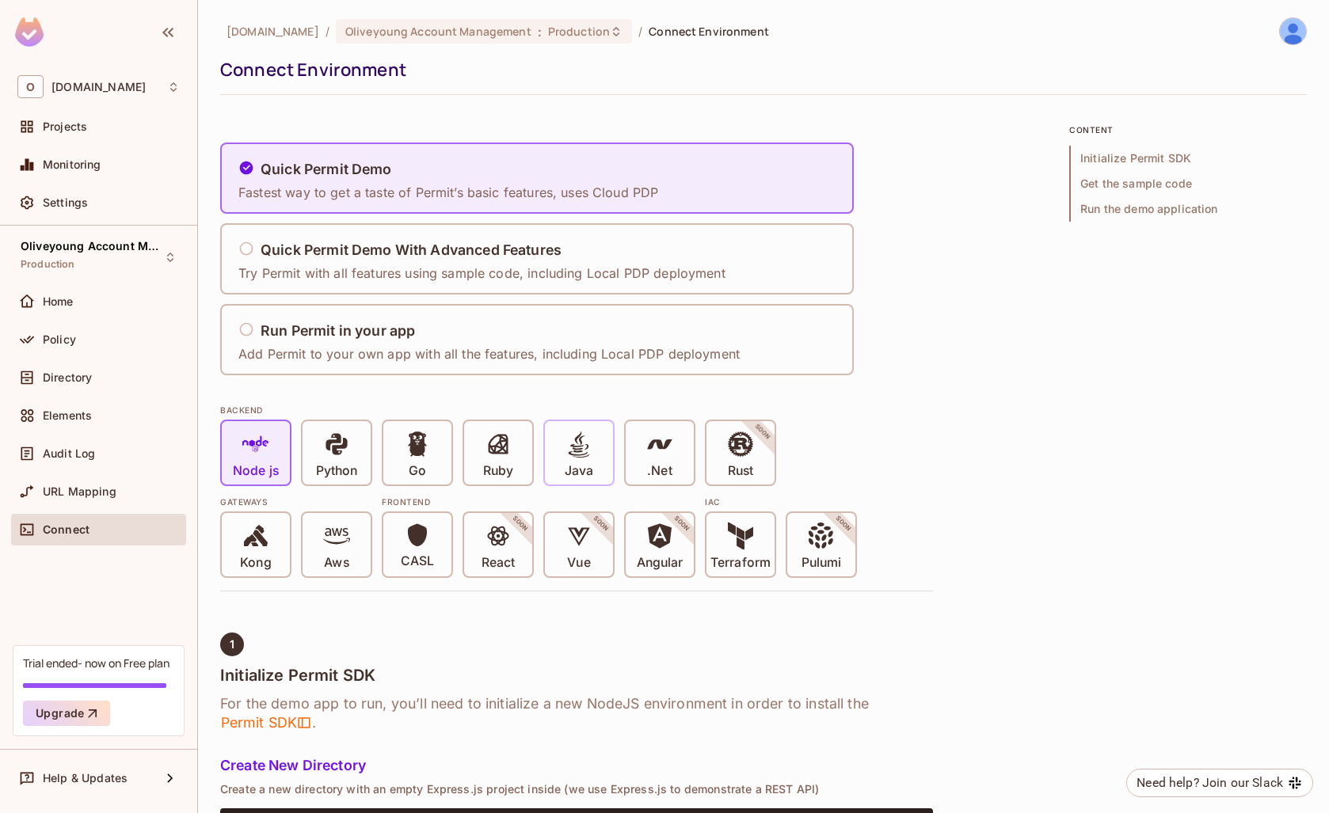
click at [570, 446] on icon at bounding box center [578, 444] width 27 height 27
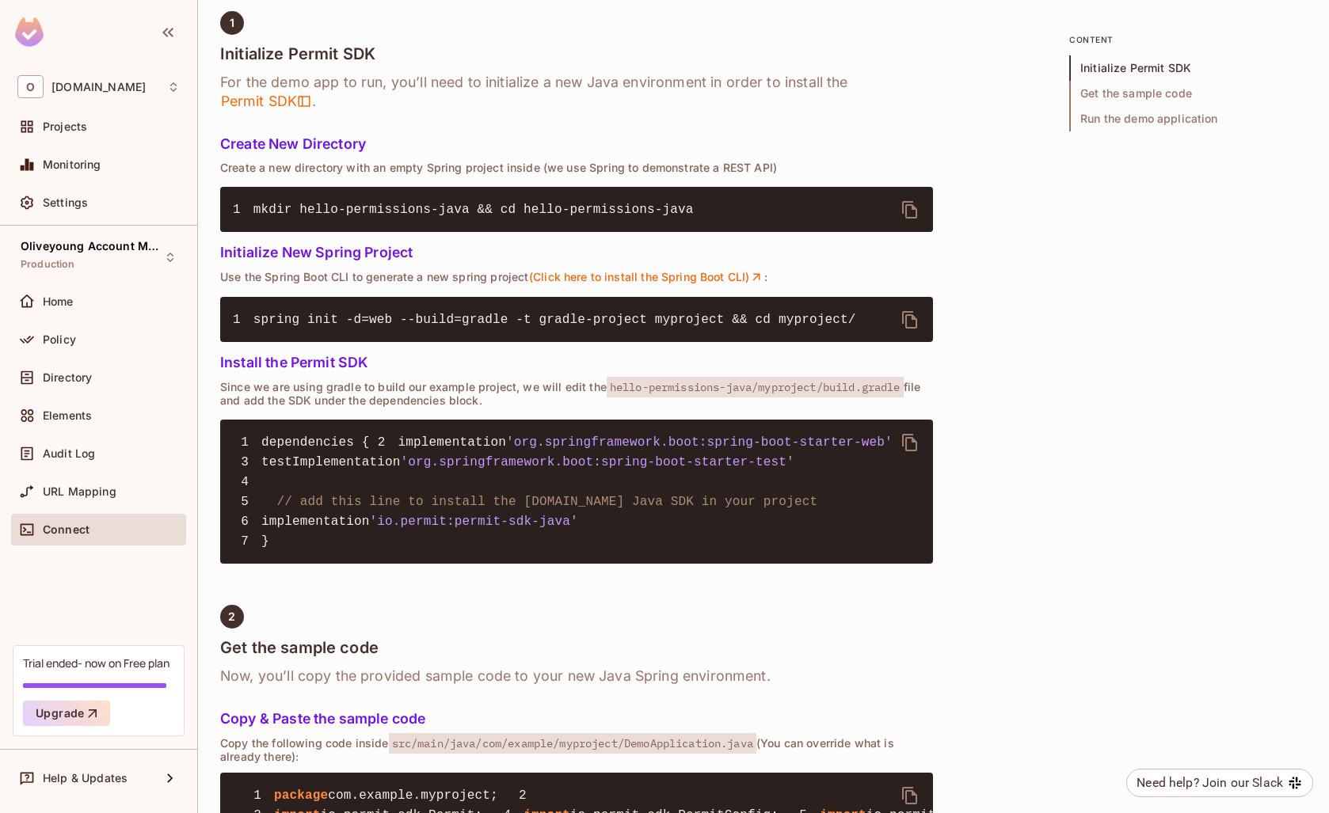
scroll to position [509, 0]
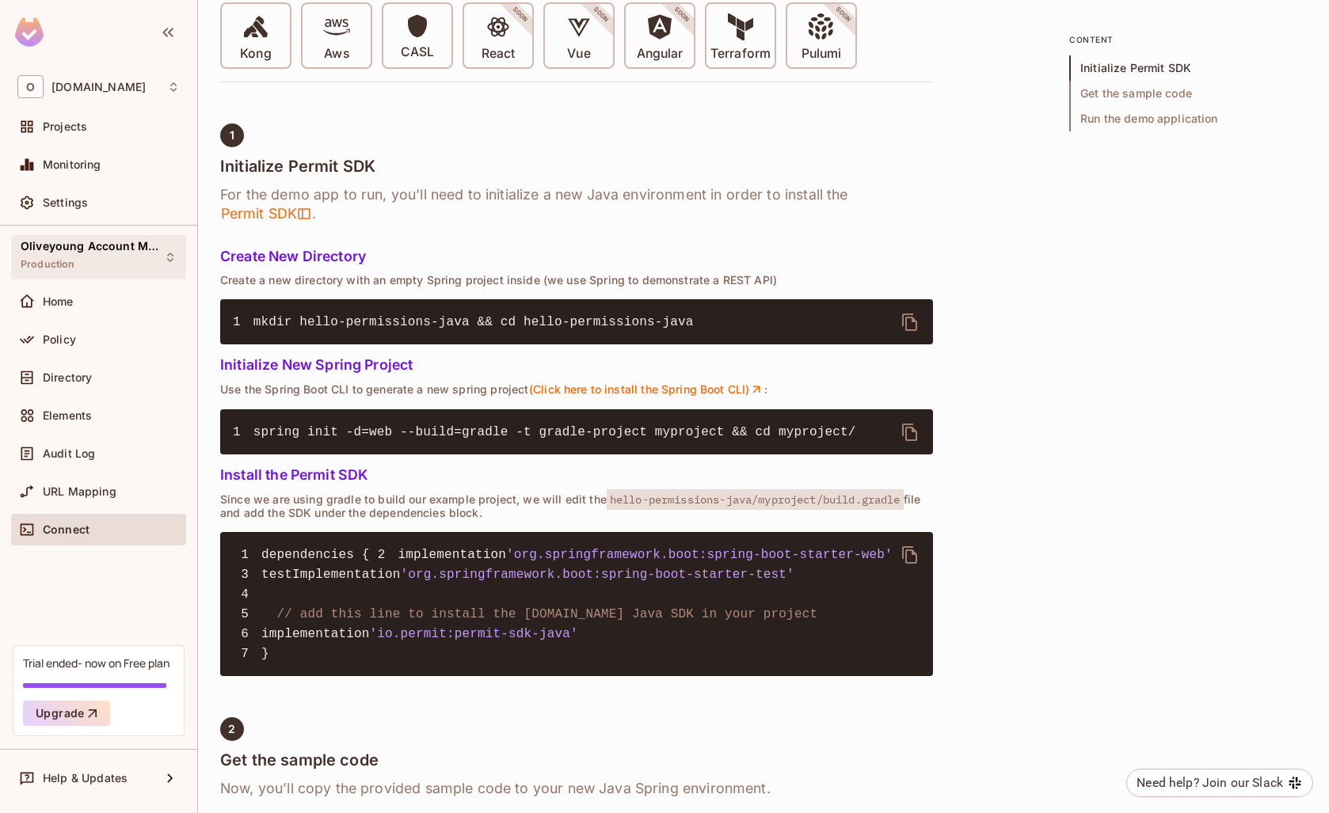
click at [82, 239] on div "Oliveyoung Account Management Production" at bounding box center [98, 257] width 175 height 44
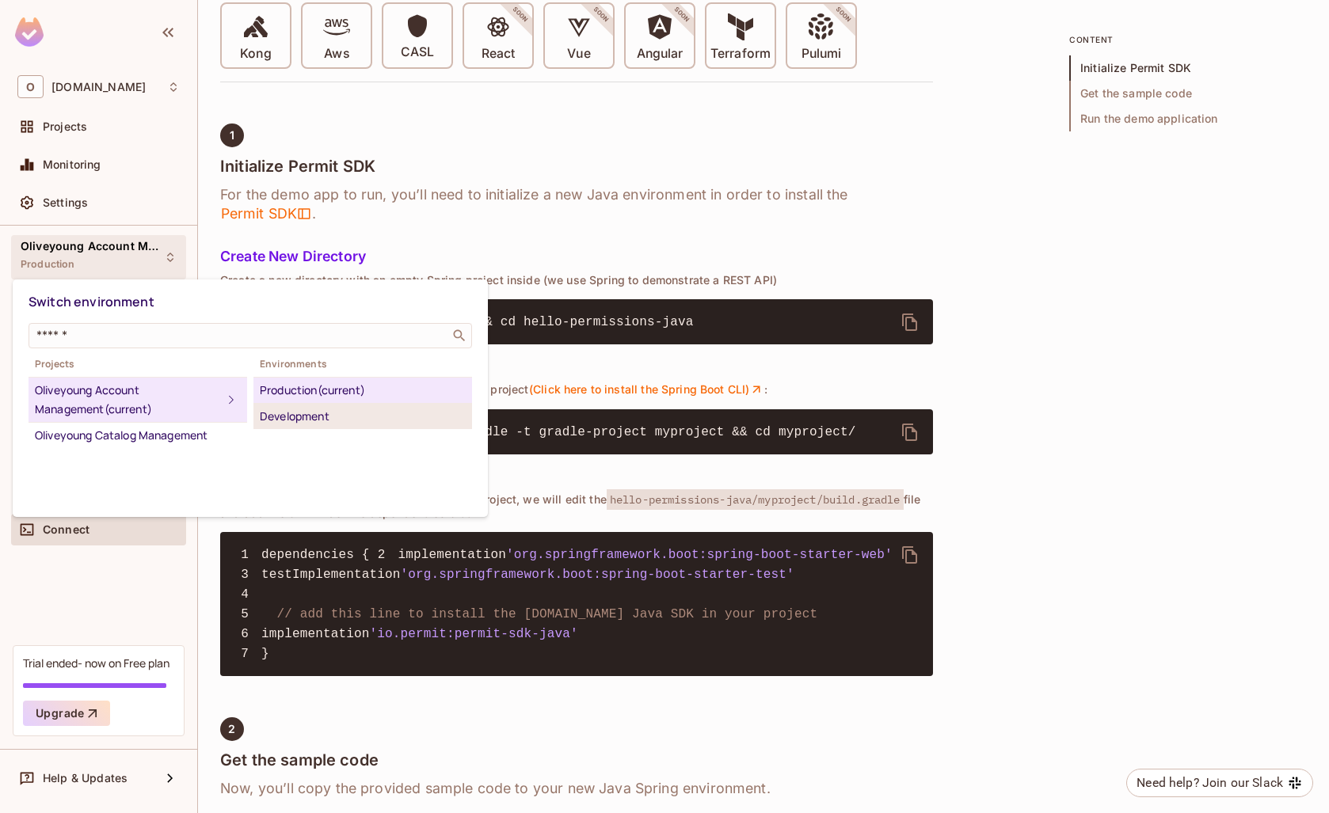
click at [301, 422] on div "Development" at bounding box center [363, 416] width 206 height 19
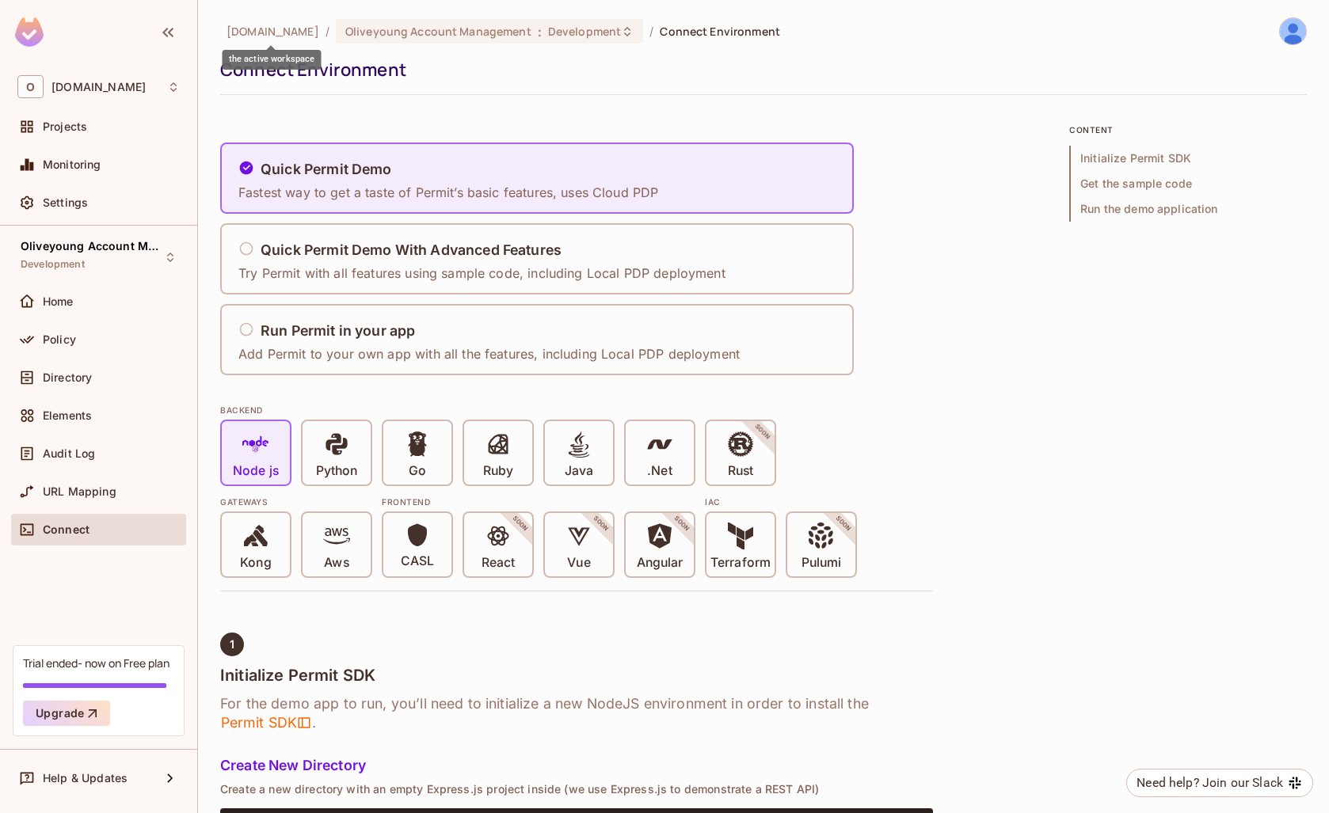
click at [295, 34] on span "[DOMAIN_NAME]" at bounding box center [272, 31] width 93 height 15
click at [72, 205] on span "Settings" at bounding box center [65, 202] width 45 height 13
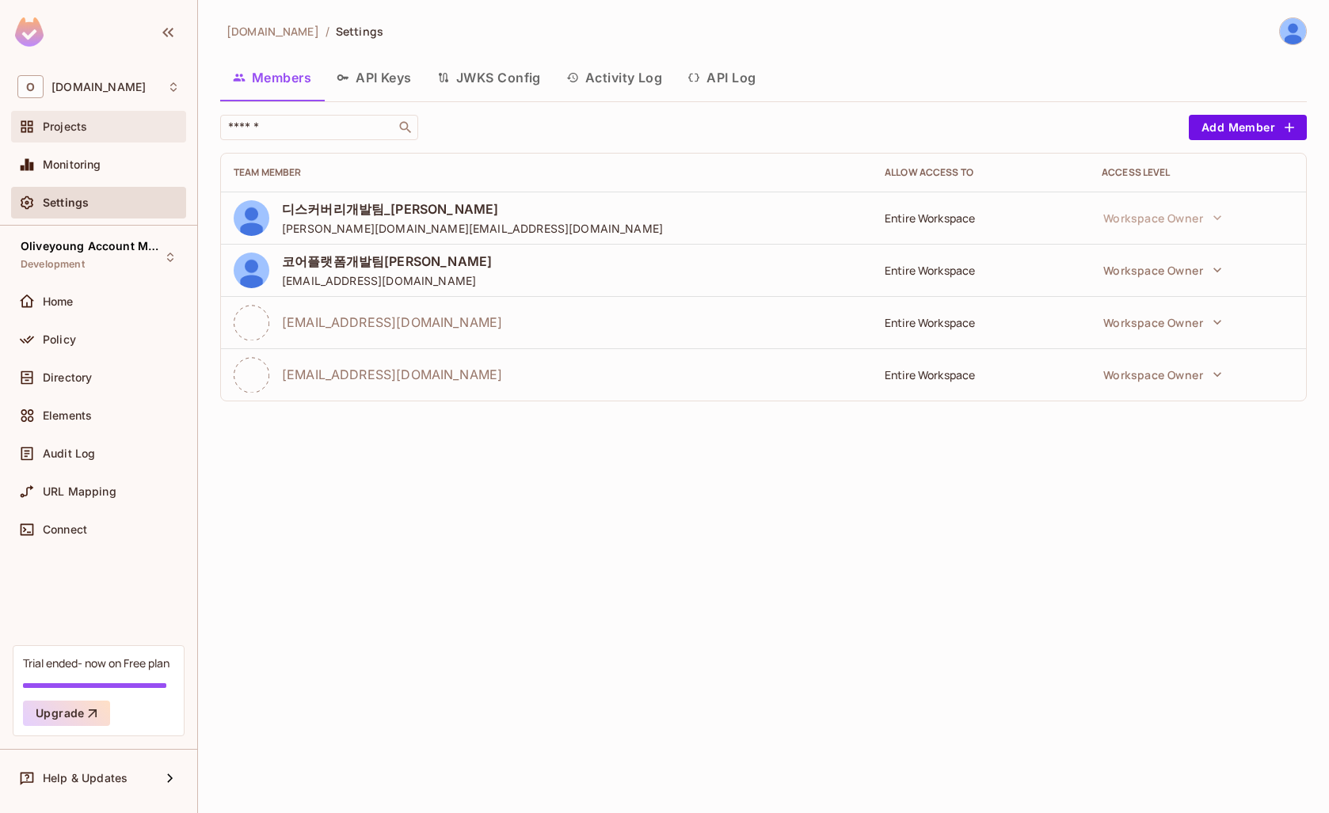
click at [67, 124] on span "Projects" at bounding box center [65, 126] width 44 height 13
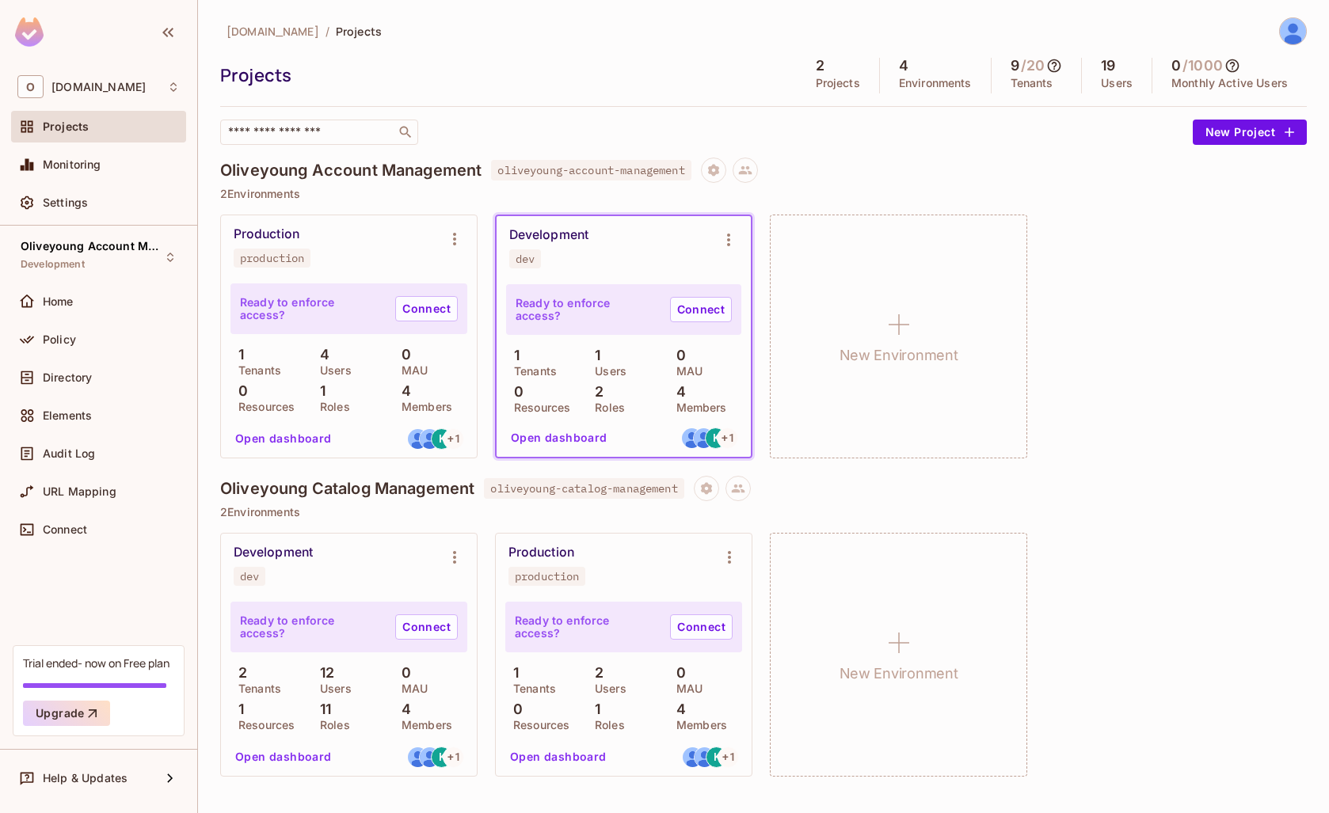
click at [1284, 32] on img at bounding box center [1292, 31] width 26 height 26
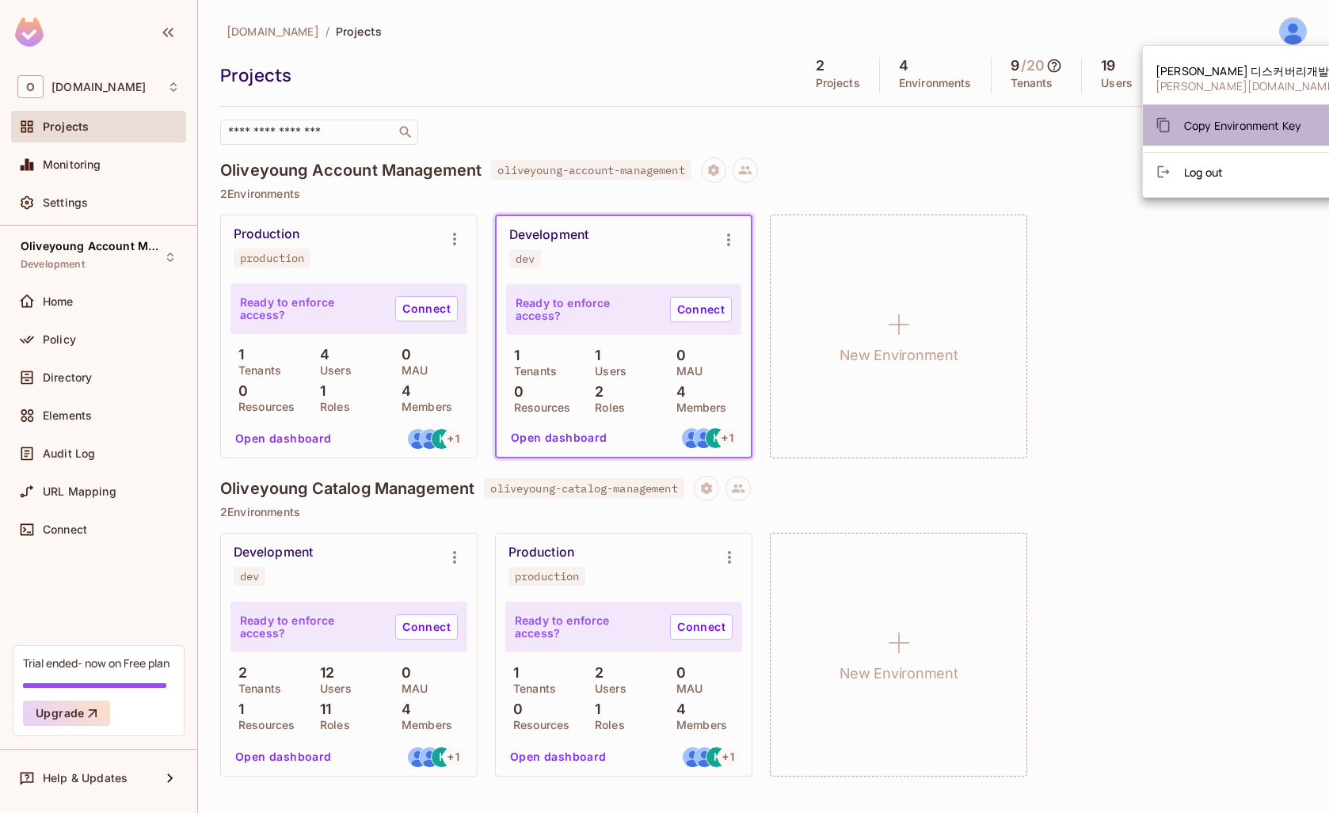
click at [1238, 133] on div "Copy Environment Key" at bounding box center [1228, 125] width 146 height 32
click at [558, 445] on div at bounding box center [664, 406] width 1329 height 813
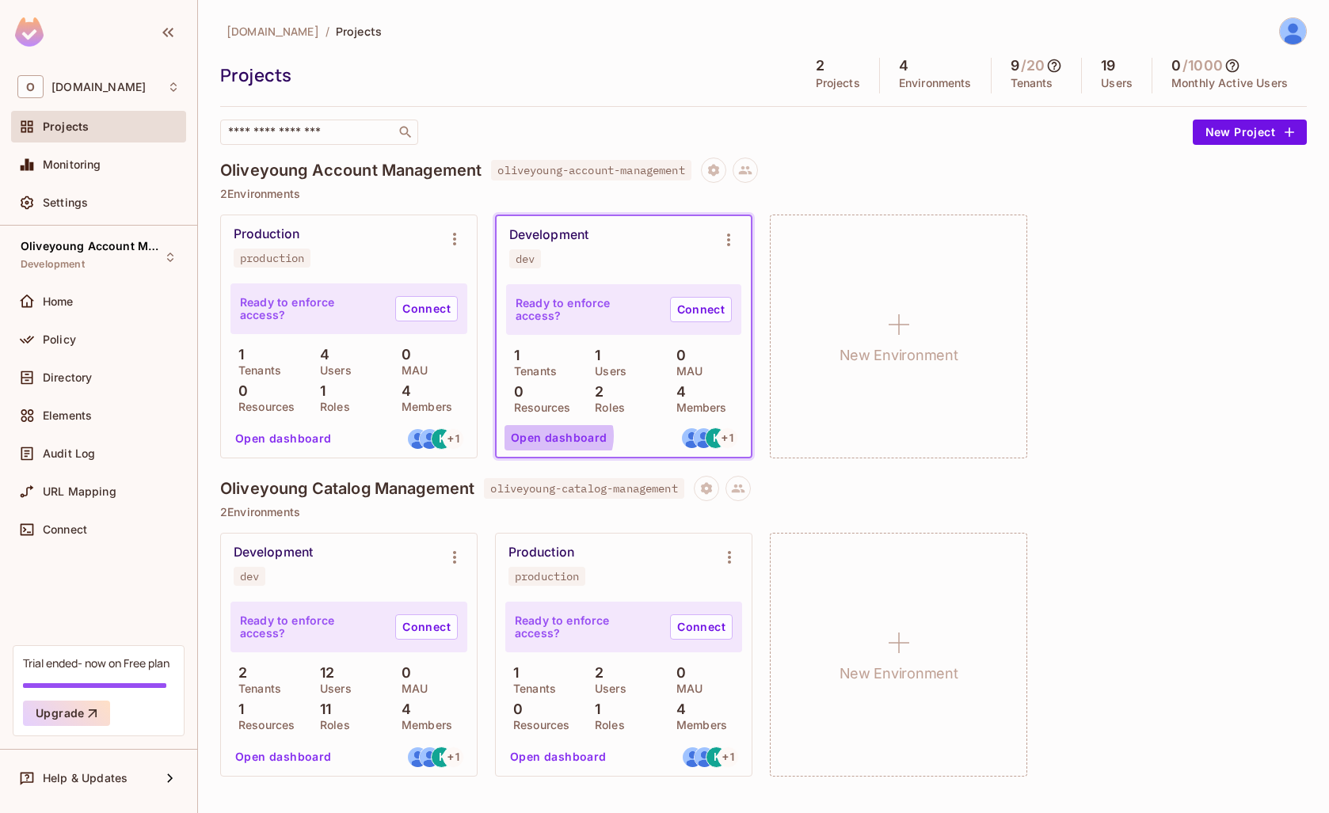
click at [555, 435] on button "Open dashboard" at bounding box center [558, 437] width 109 height 25
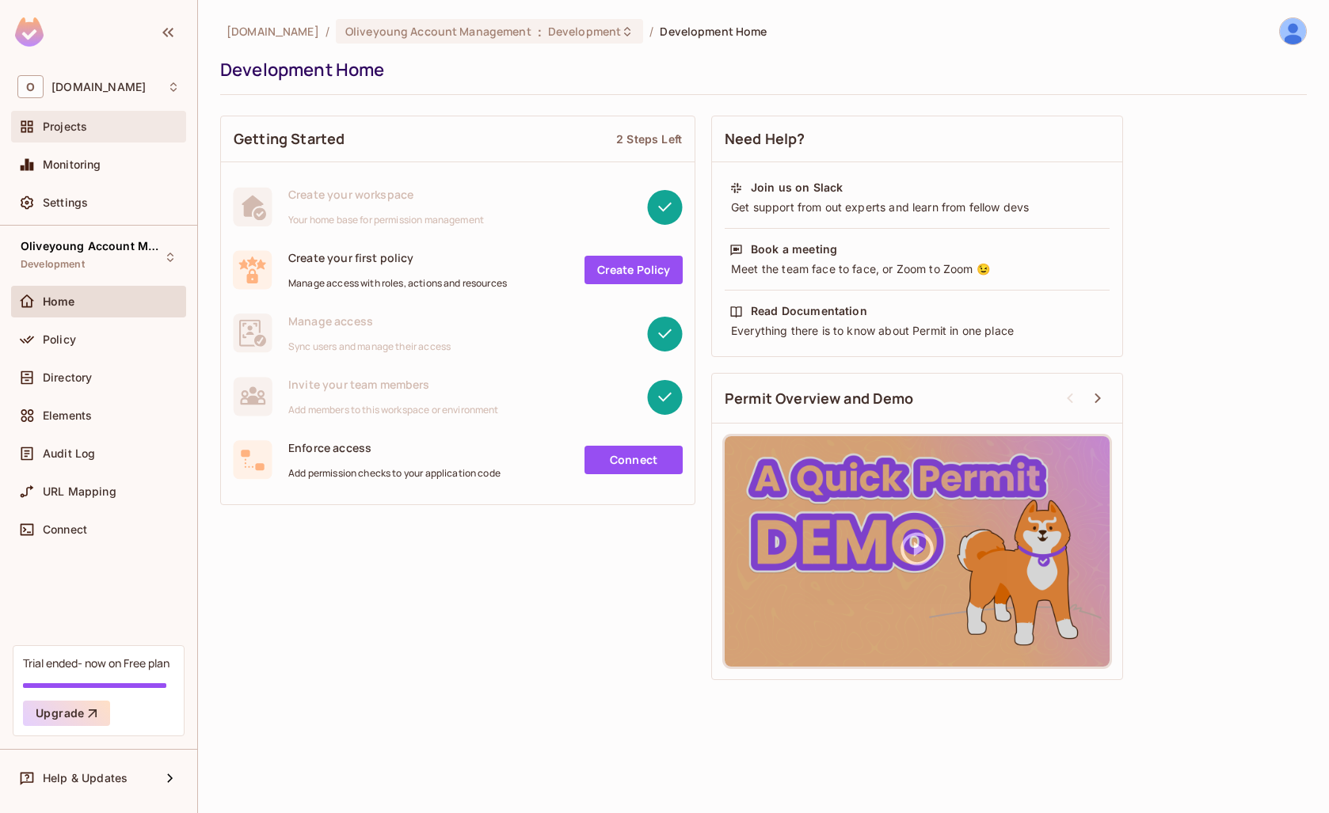
click at [70, 135] on div "Projects" at bounding box center [98, 126] width 162 height 19
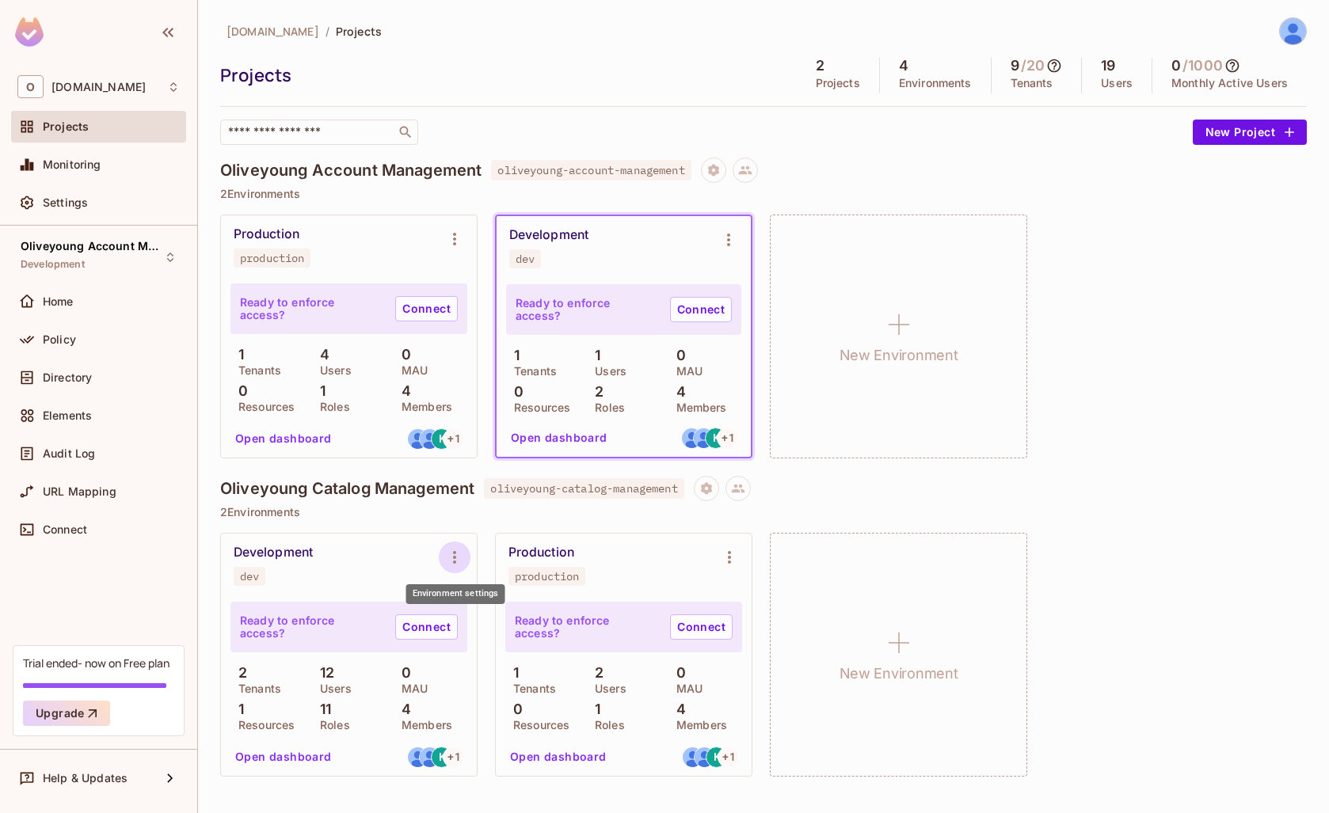
click at [448, 557] on icon "Environment settings" at bounding box center [454, 557] width 19 height 19
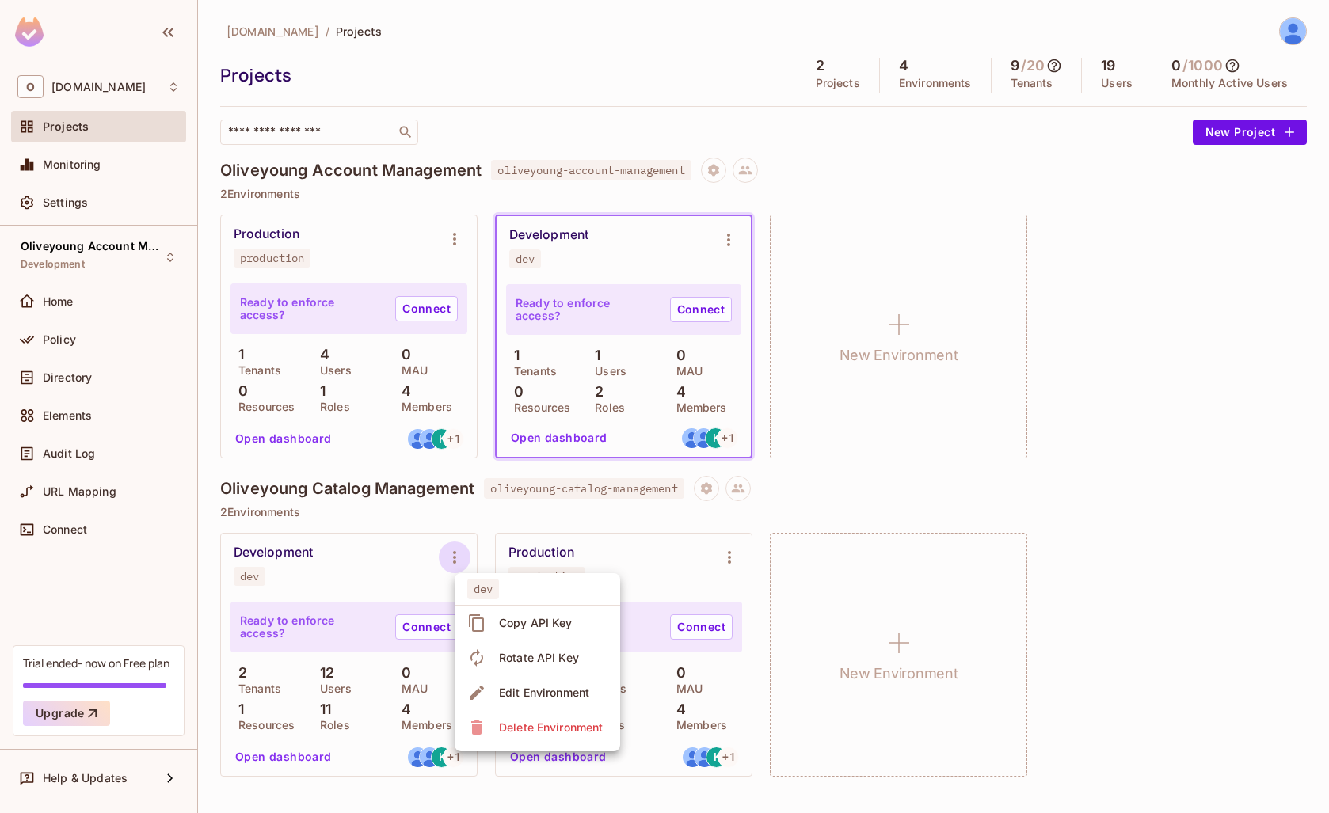
click at [538, 622] on div "Copy API Key" at bounding box center [536, 623] width 74 height 16
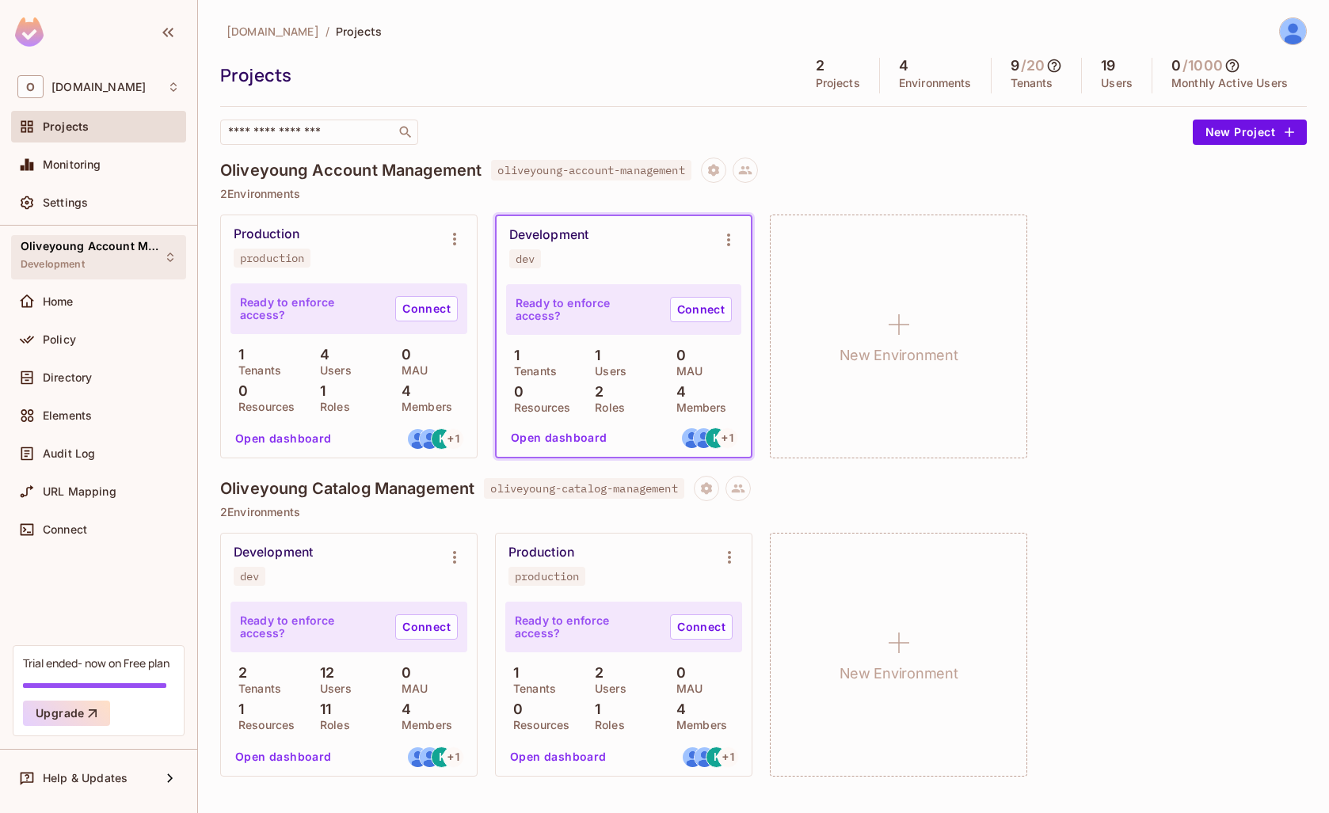
click at [142, 254] on div "Oliveyoung Account Management Development" at bounding box center [89, 257] width 137 height 34
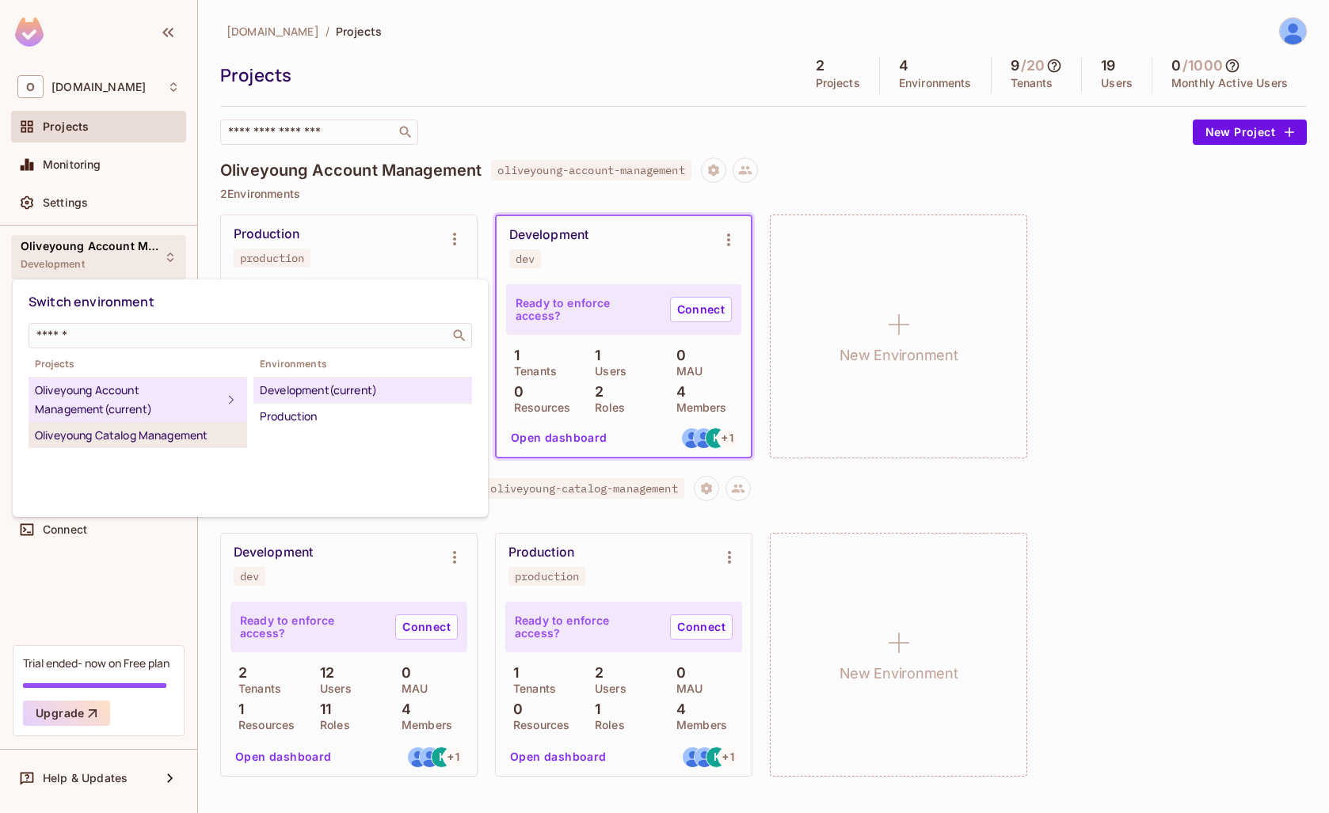
click at [110, 428] on div "Oliveyoung Catalog Management" at bounding box center [138, 435] width 206 height 19
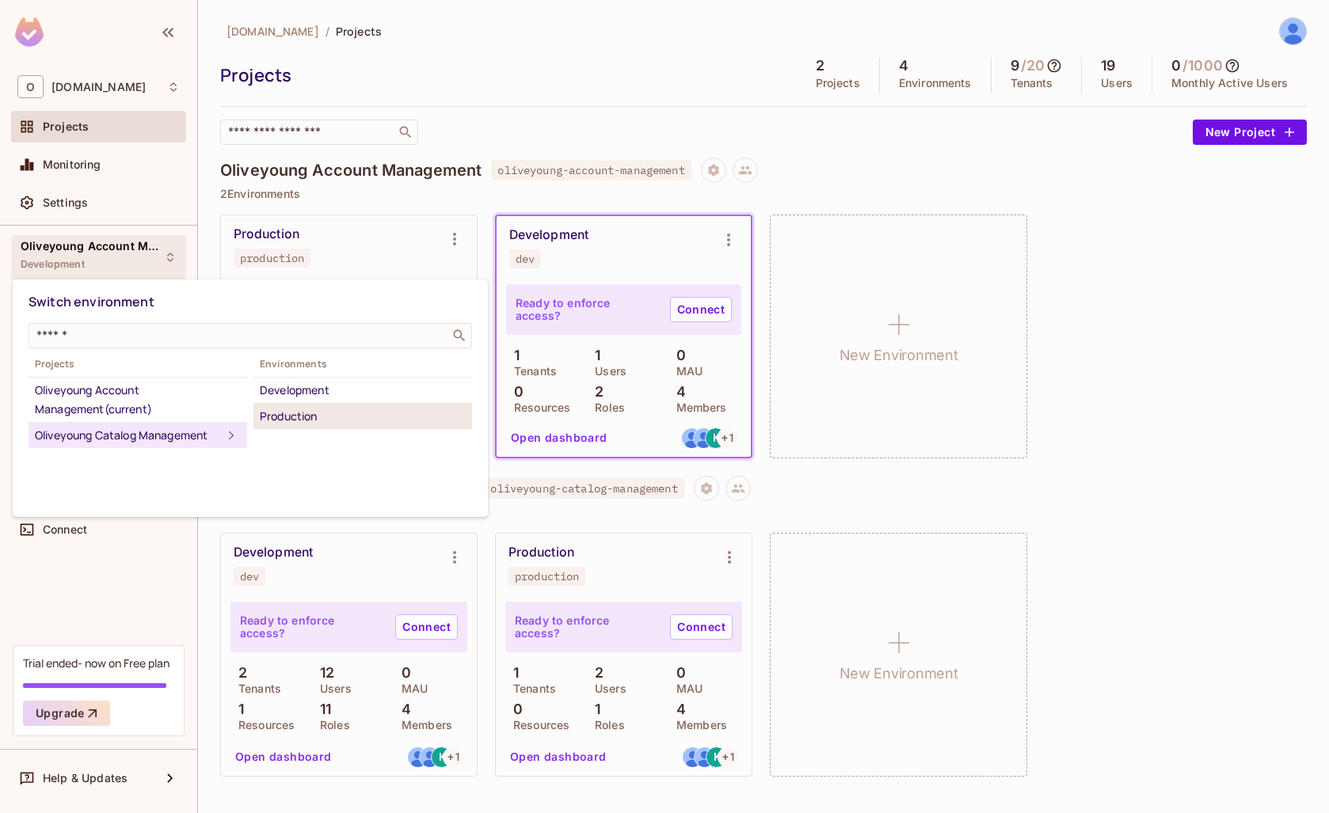
click at [333, 417] on div "Production" at bounding box center [363, 416] width 206 height 19
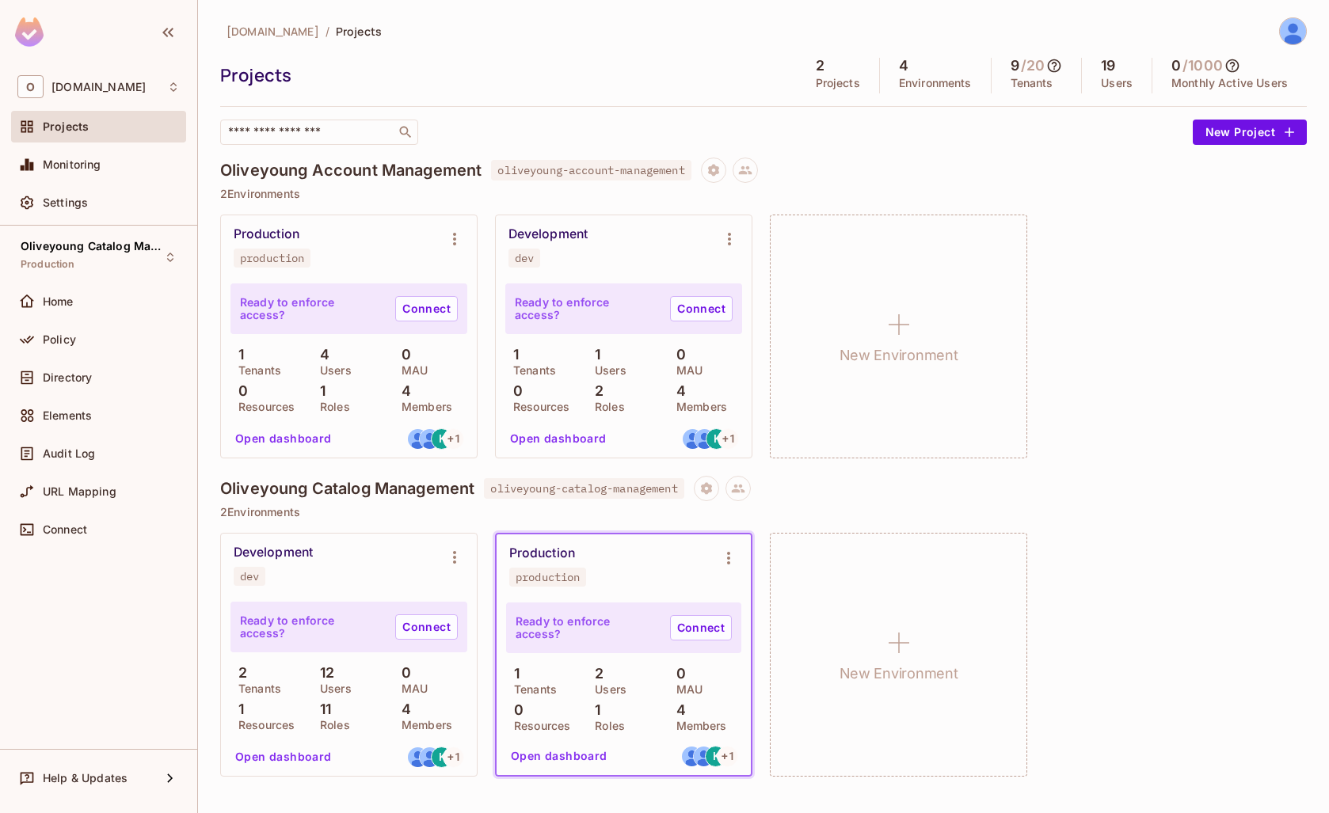
click at [1294, 26] on img at bounding box center [1292, 31] width 26 height 26
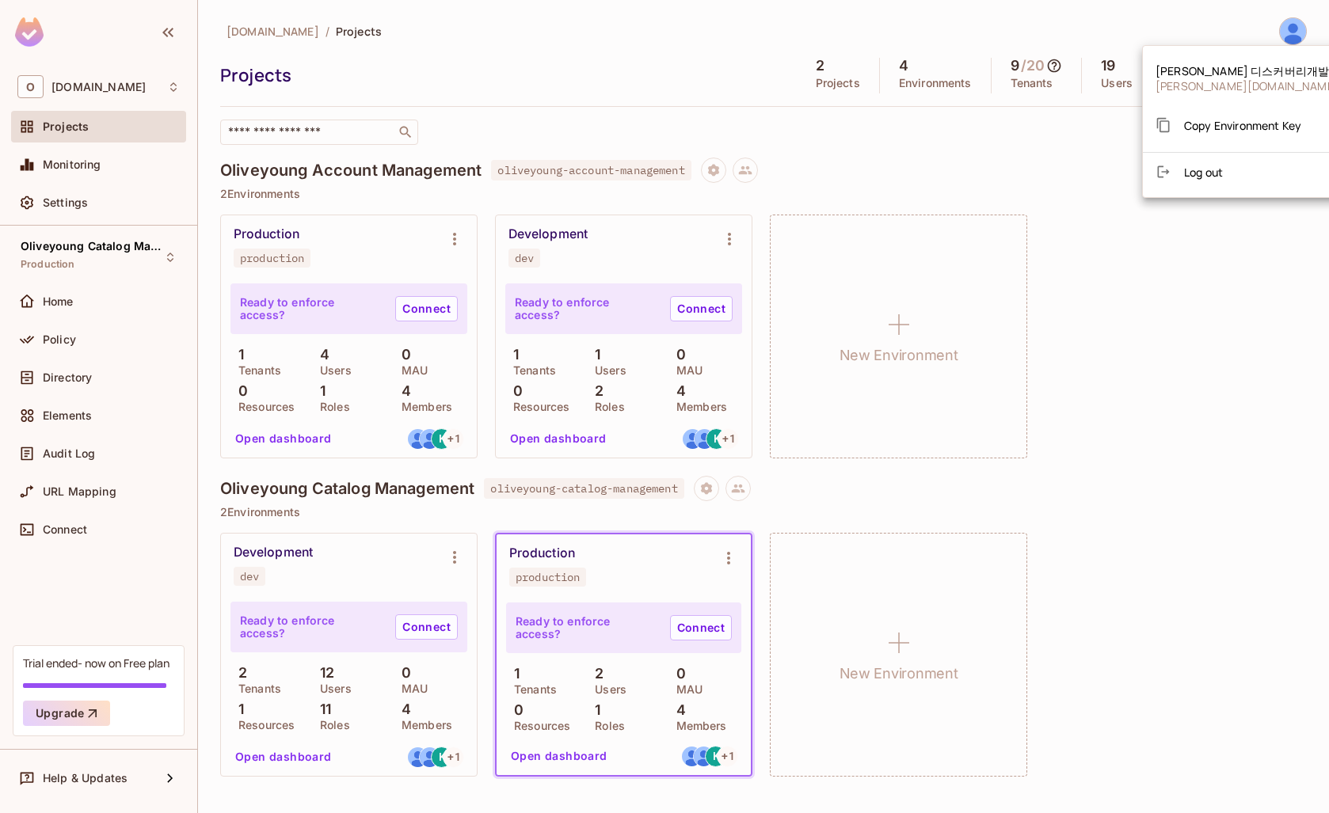
click at [1226, 124] on span "Copy Environment Key" at bounding box center [1242, 125] width 117 height 15
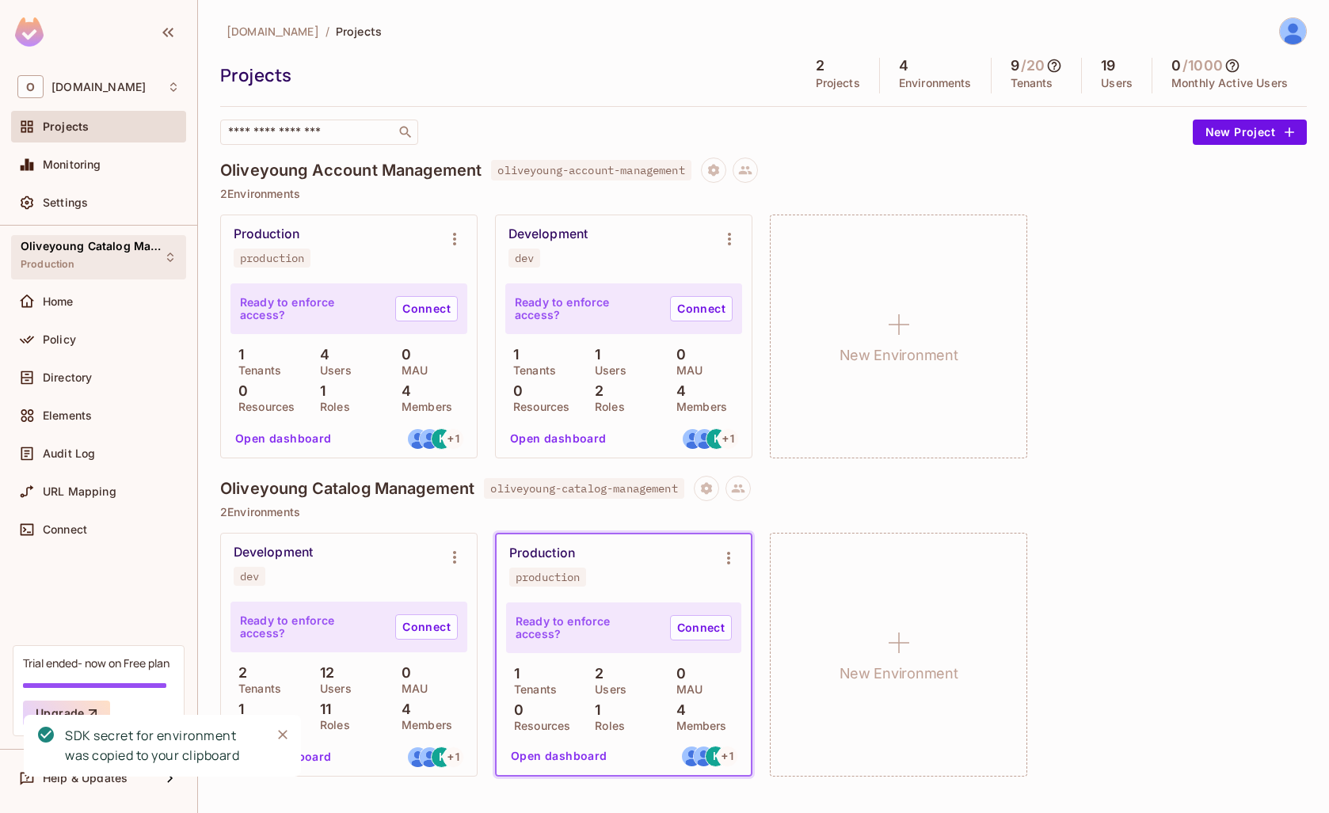
click at [161, 261] on div "Oliveyoung Catalog Management Production" at bounding box center [98, 257] width 175 height 44
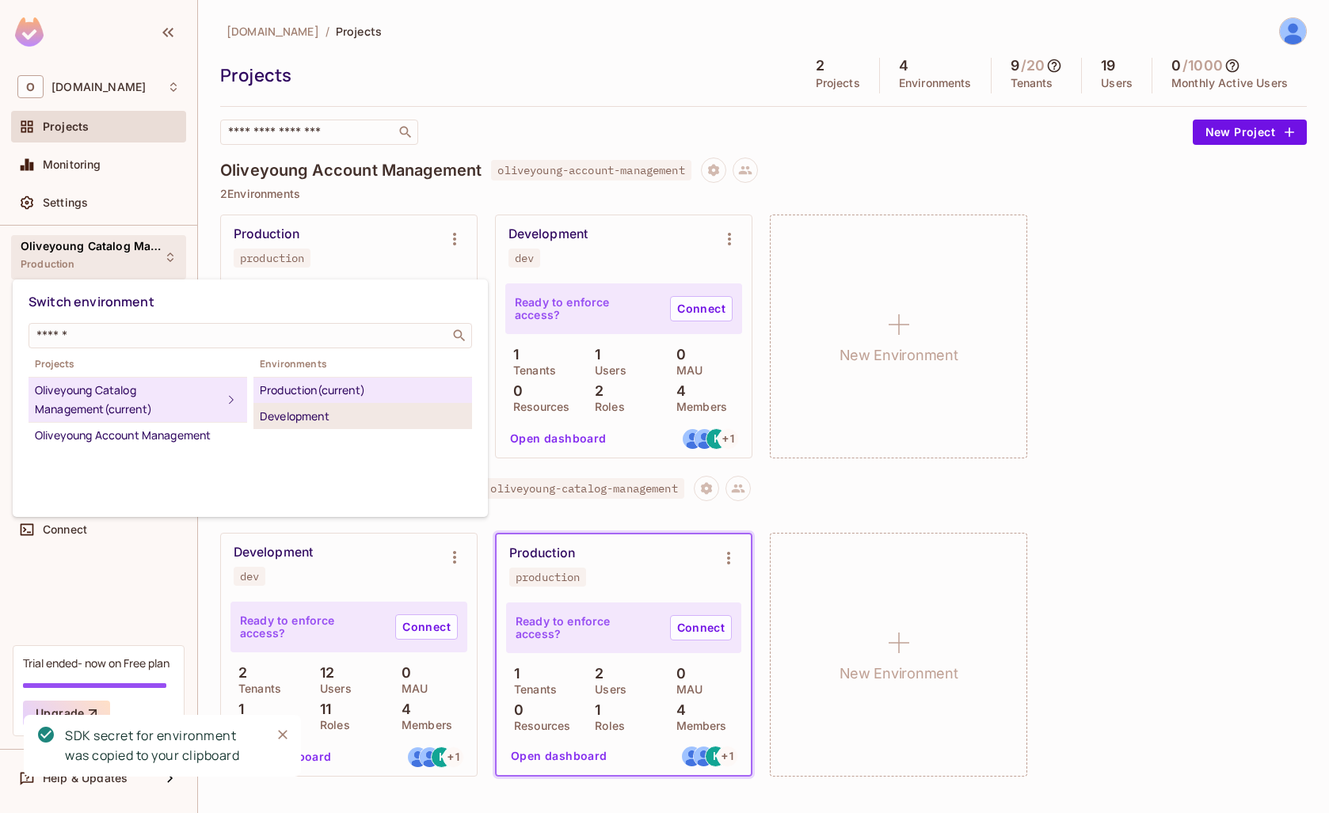
click at [317, 413] on div "Development" at bounding box center [363, 416] width 206 height 19
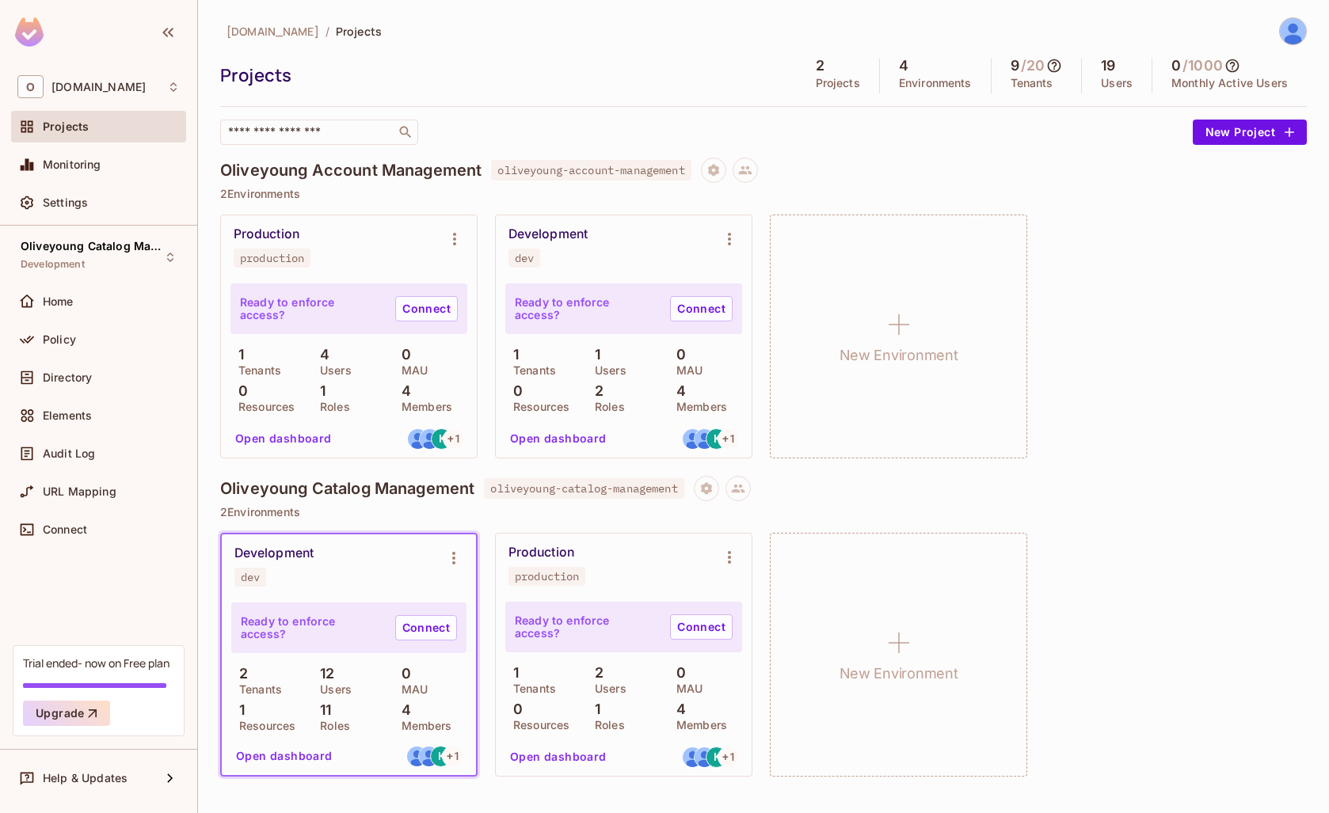
click at [1285, 25] on img at bounding box center [1292, 31] width 26 height 26
click at [1215, 124] on span "Copy Environment Key" at bounding box center [1242, 125] width 117 height 15
